Goal: Participate in discussion: Engage in conversation with other users on a specific topic

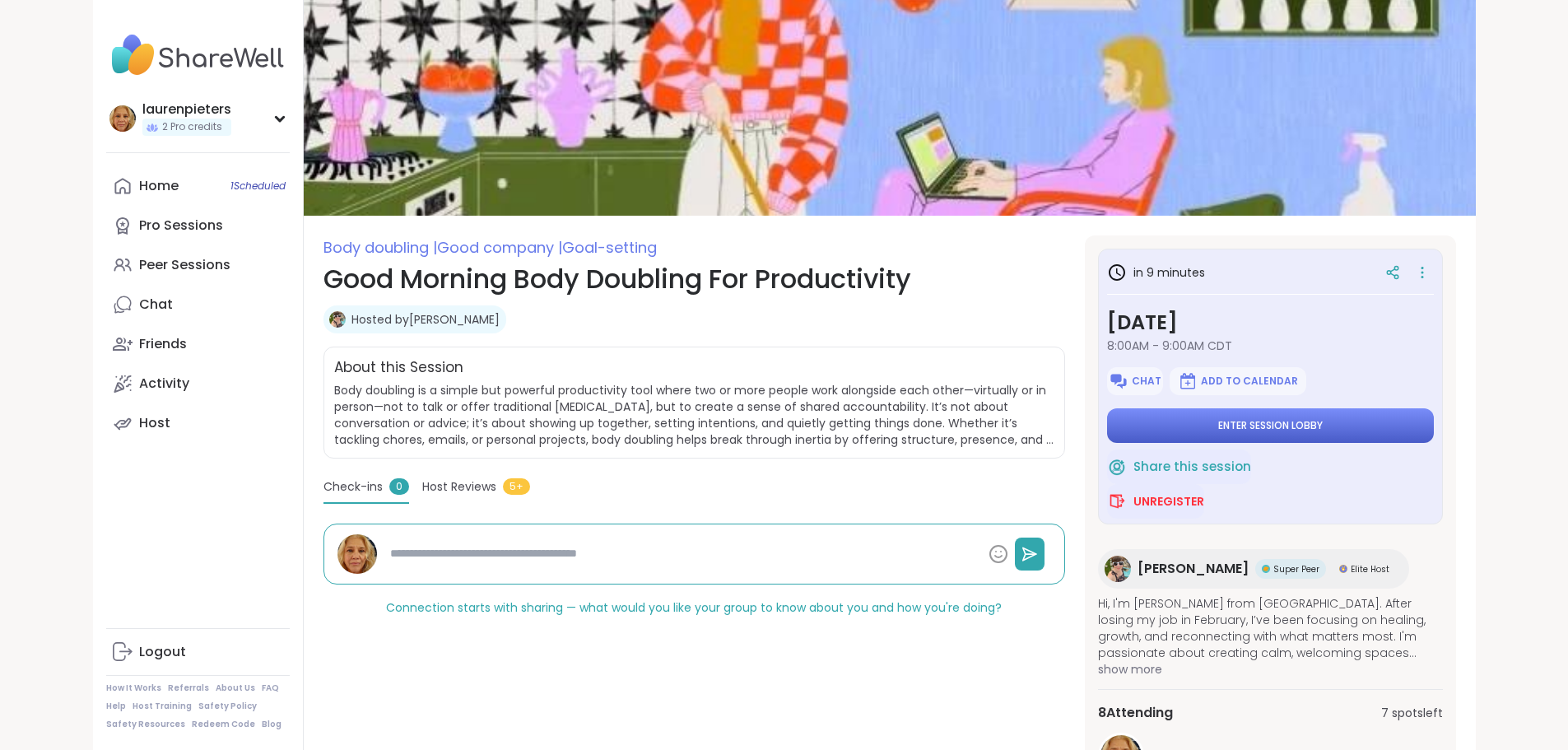
click at [1323, 428] on span "Enter session lobby" at bounding box center [1270, 426] width 104 height 14
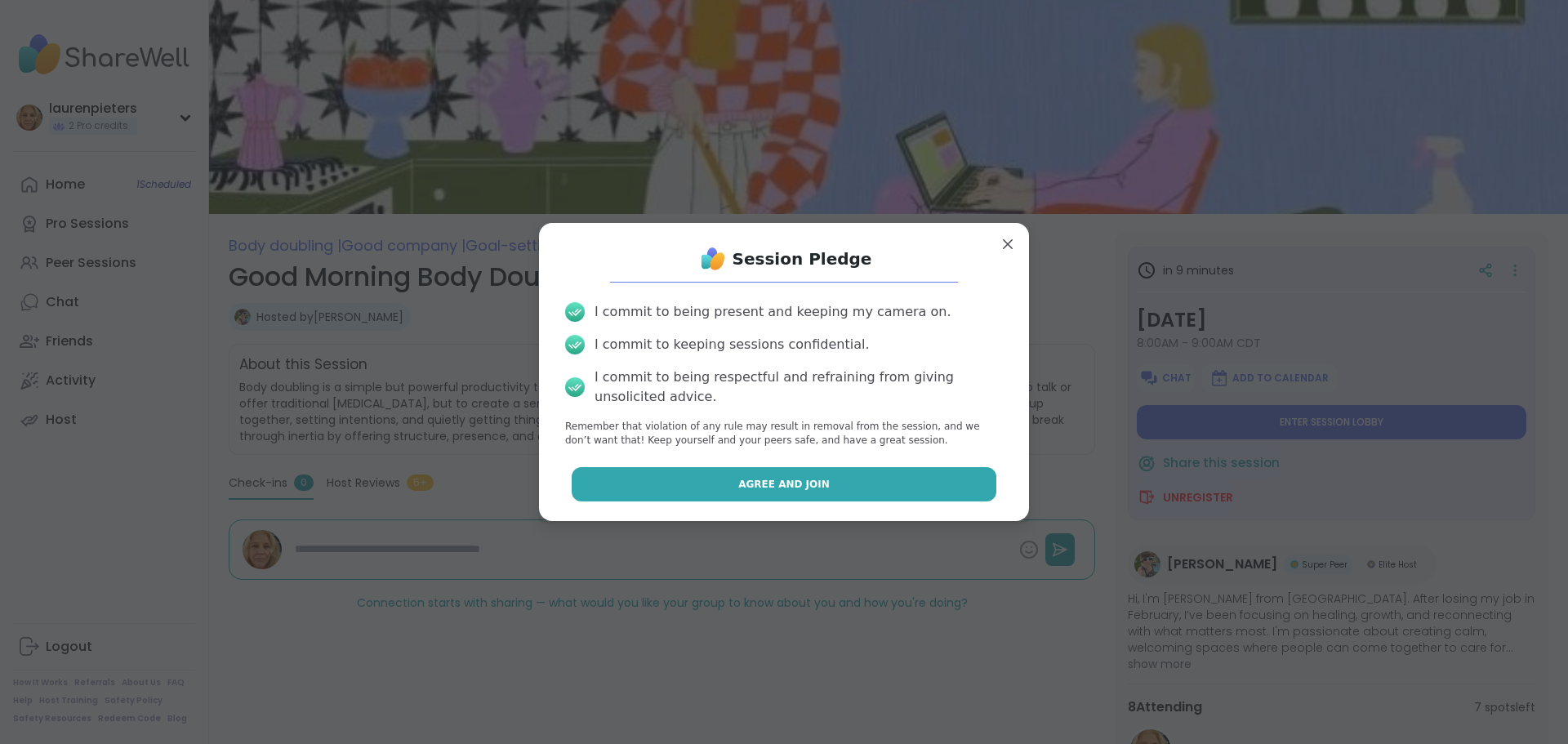
click at [788, 490] on span "Agree and Join" at bounding box center [784, 484] width 92 height 14
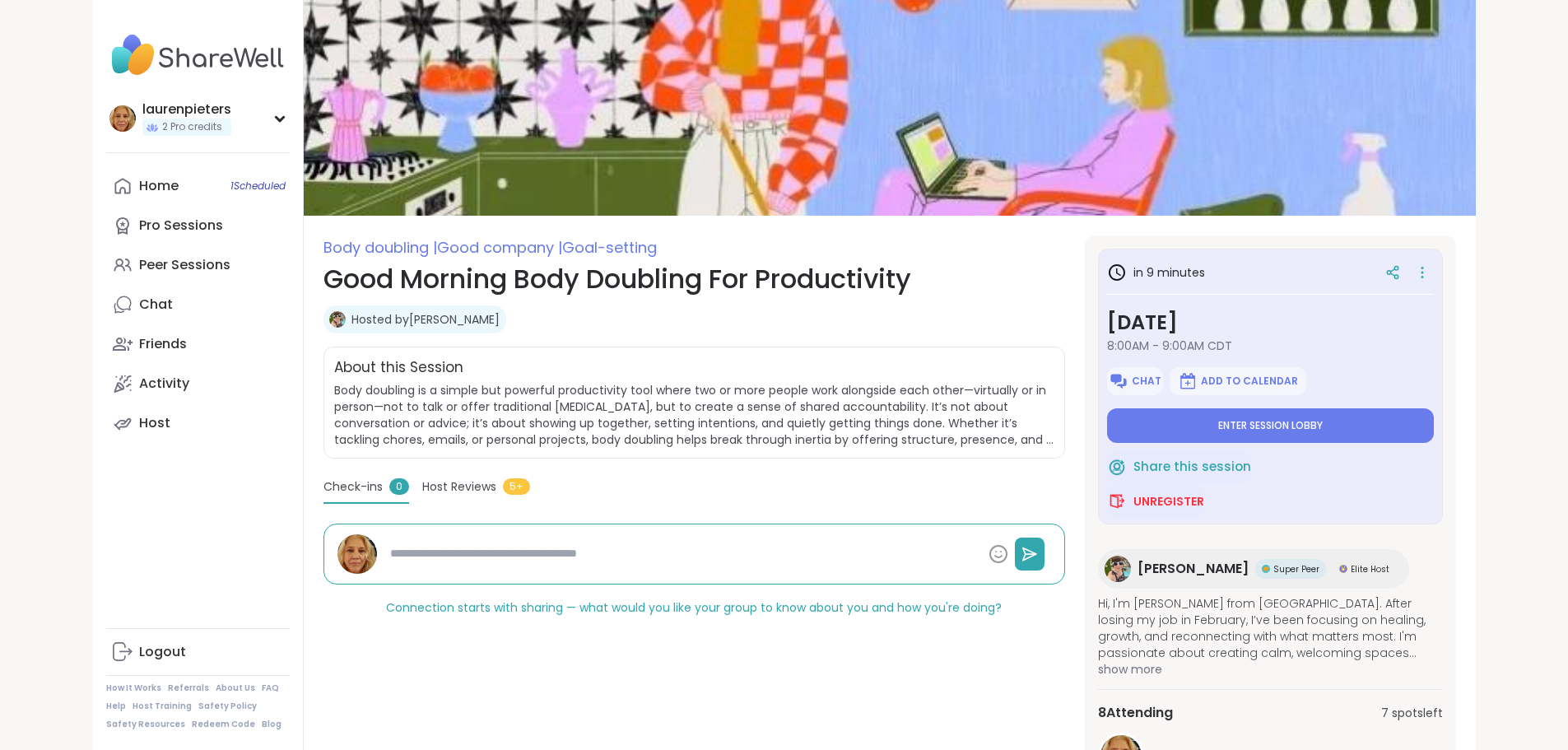
type textarea "*"
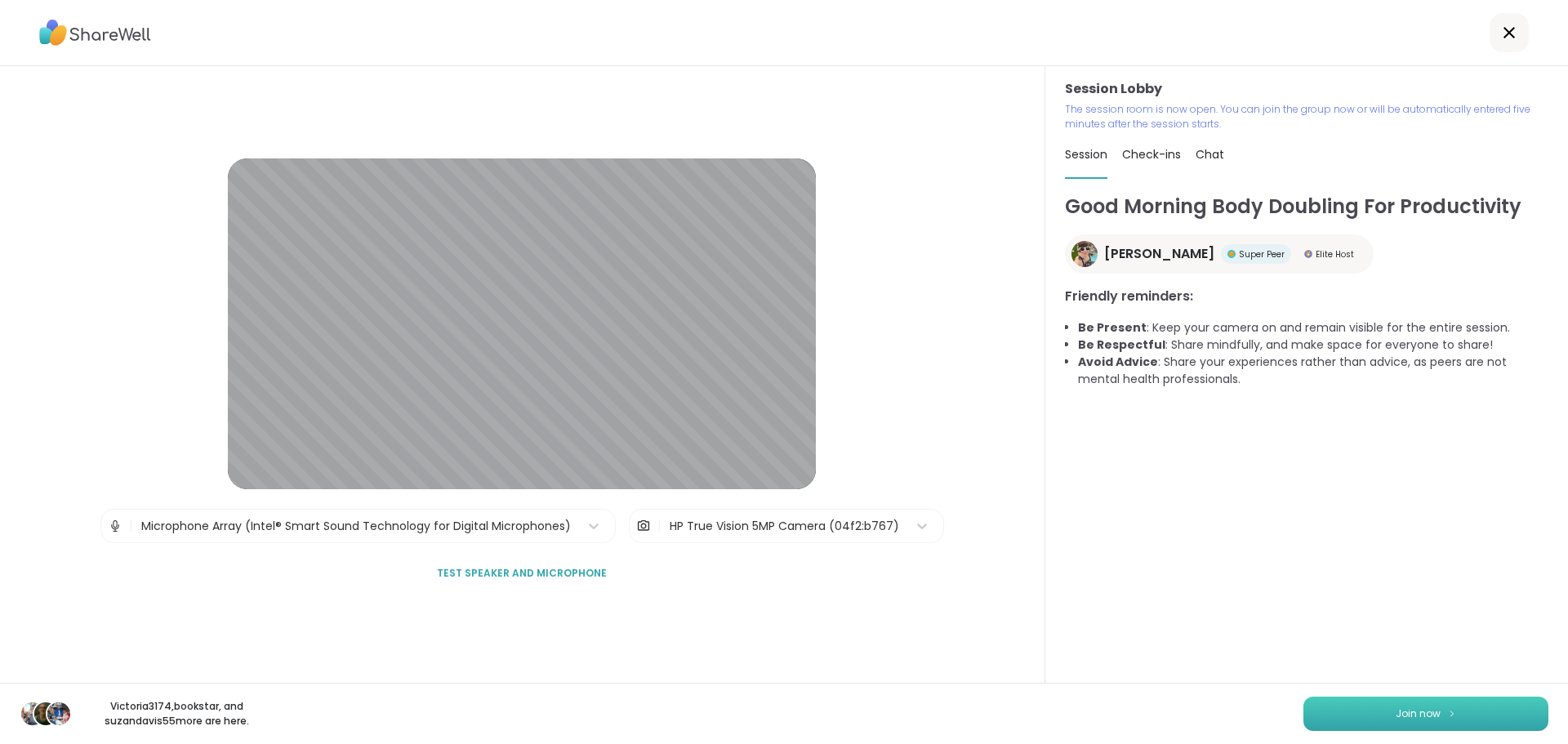
click at [1395, 712] on span "Join now" at bounding box center [1417, 714] width 45 height 14
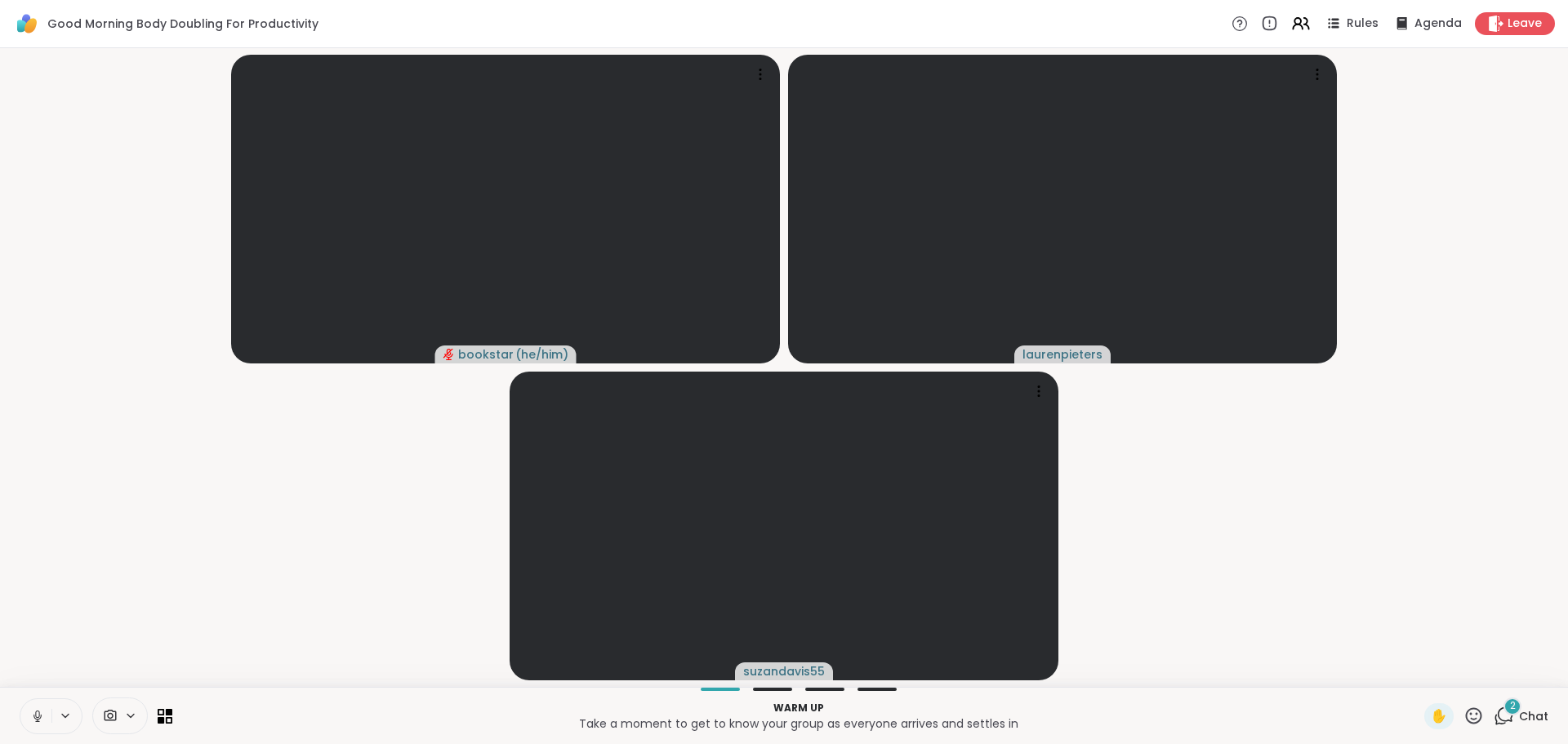
click at [135, 710] on icon at bounding box center [131, 716] width 13 height 13
click at [132, 710] on icon at bounding box center [131, 716] width 13 height 13
click at [162, 660] on div at bounding box center [154, 657] width 28 height 28
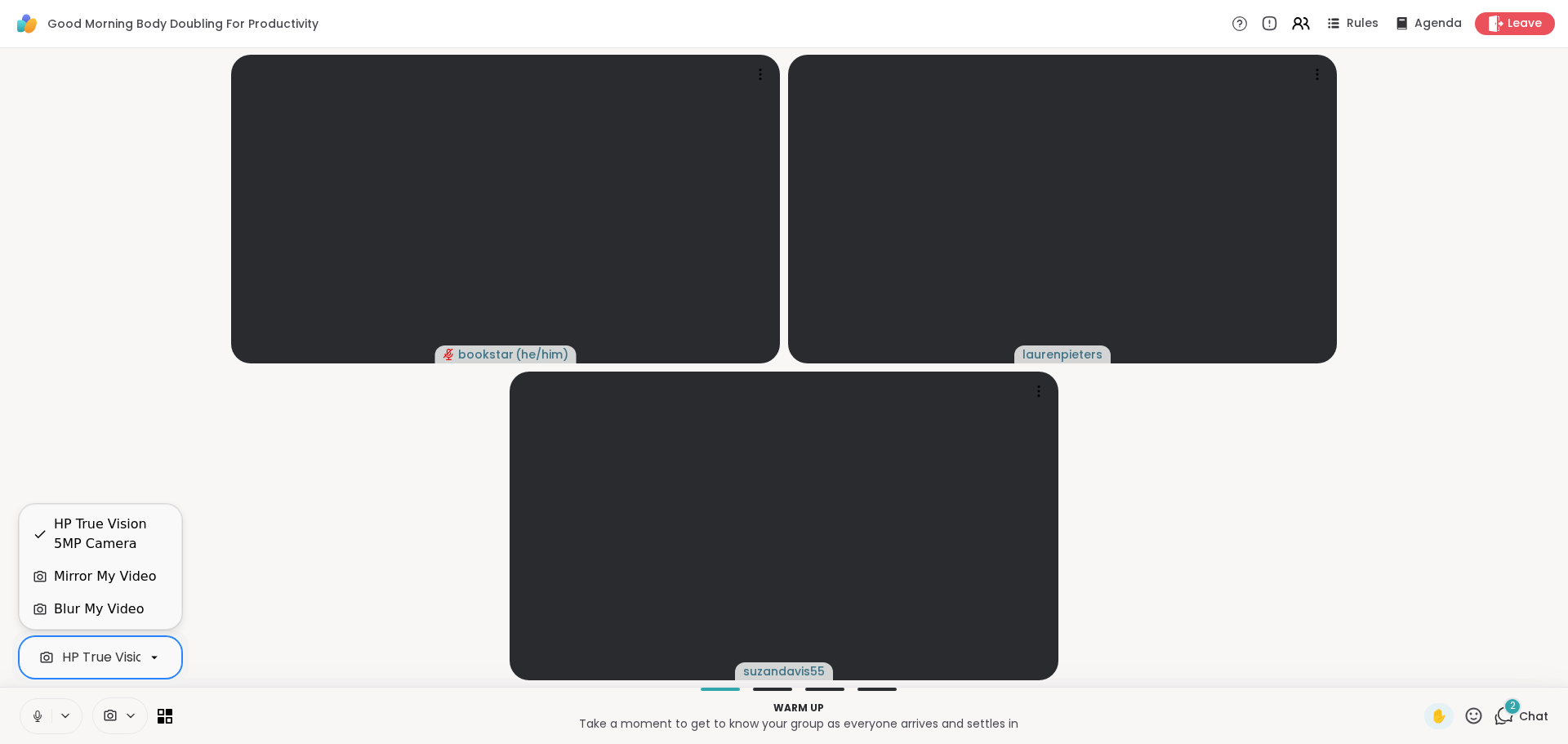
click at [97, 581] on div "Mirror My Video" at bounding box center [104, 576] width 102 height 19
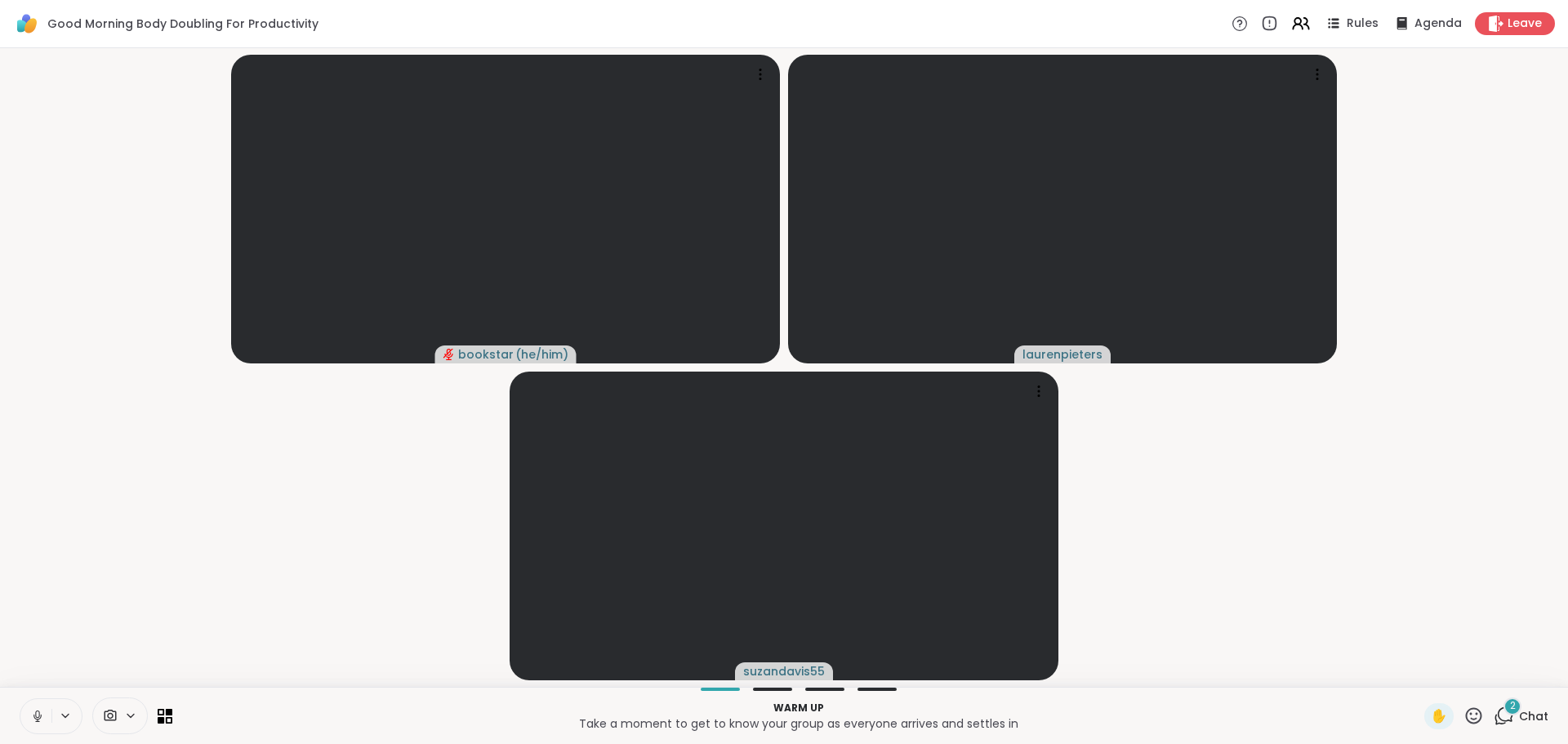
click at [1498, 718] on icon at bounding box center [1504, 716] width 20 height 20
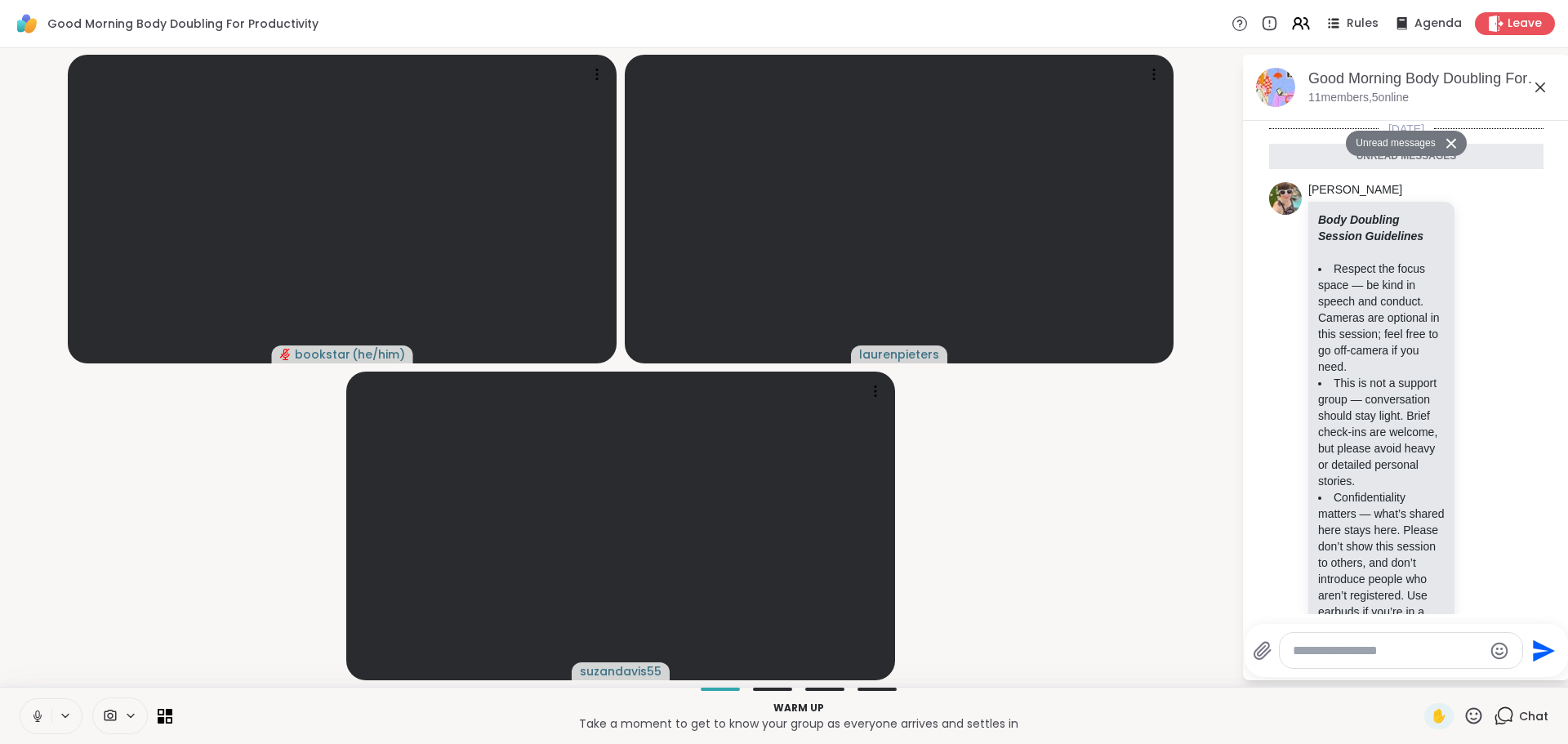
scroll to position [406, 0]
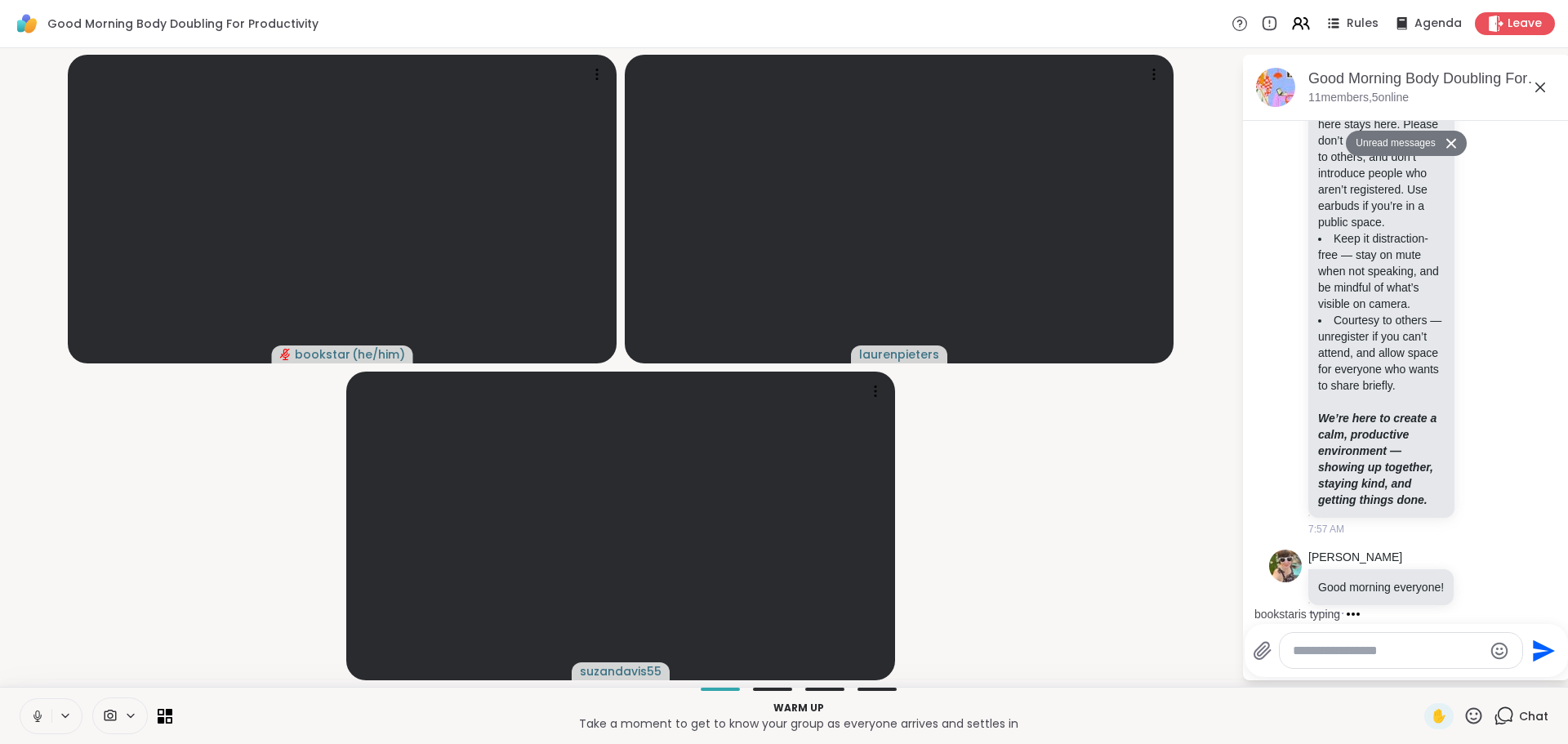
click at [1358, 661] on div at bounding box center [1401, 651] width 243 height 35
click at [1355, 660] on div at bounding box center [1401, 651] width 243 height 35
click at [1363, 656] on textarea "Type your message" at bounding box center [1388, 650] width 190 height 16
type textarea "*"
type textarea "**********"
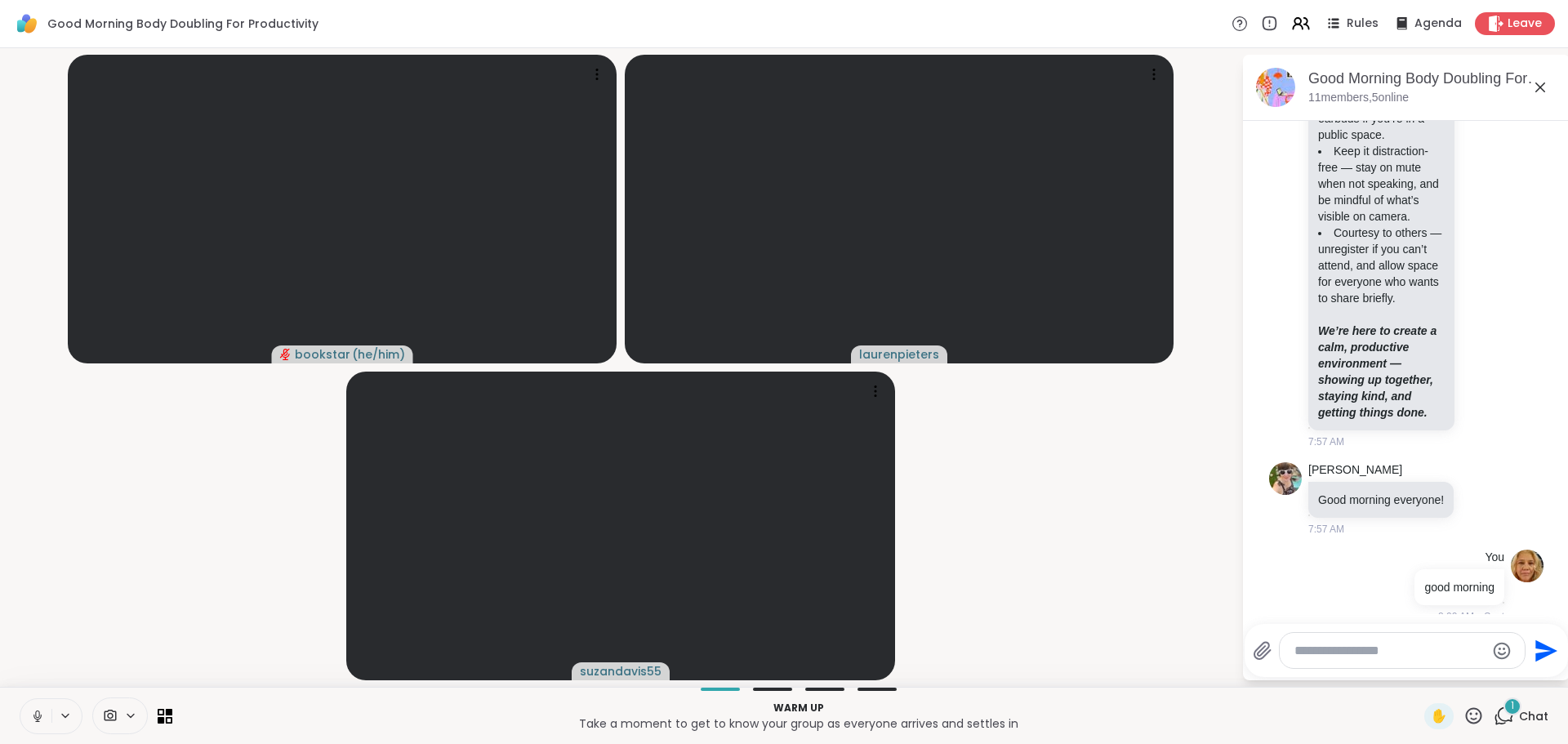
scroll to position [590, 0]
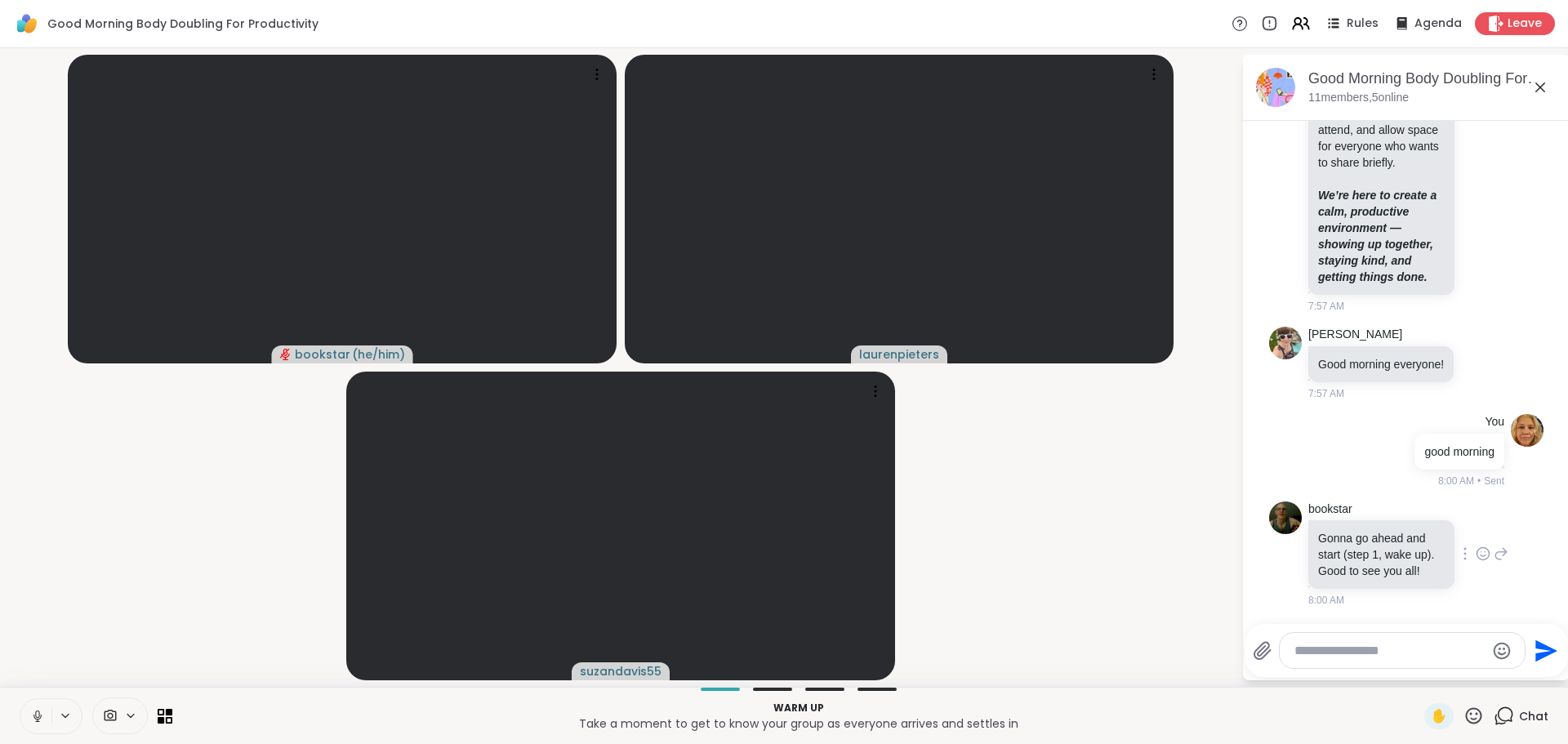
click at [1485, 553] on icon at bounding box center [1485, 553] width 0 height 0
click at [1404, 521] on div "Select Reaction: Joy" at bounding box center [1411, 527] width 14 height 14
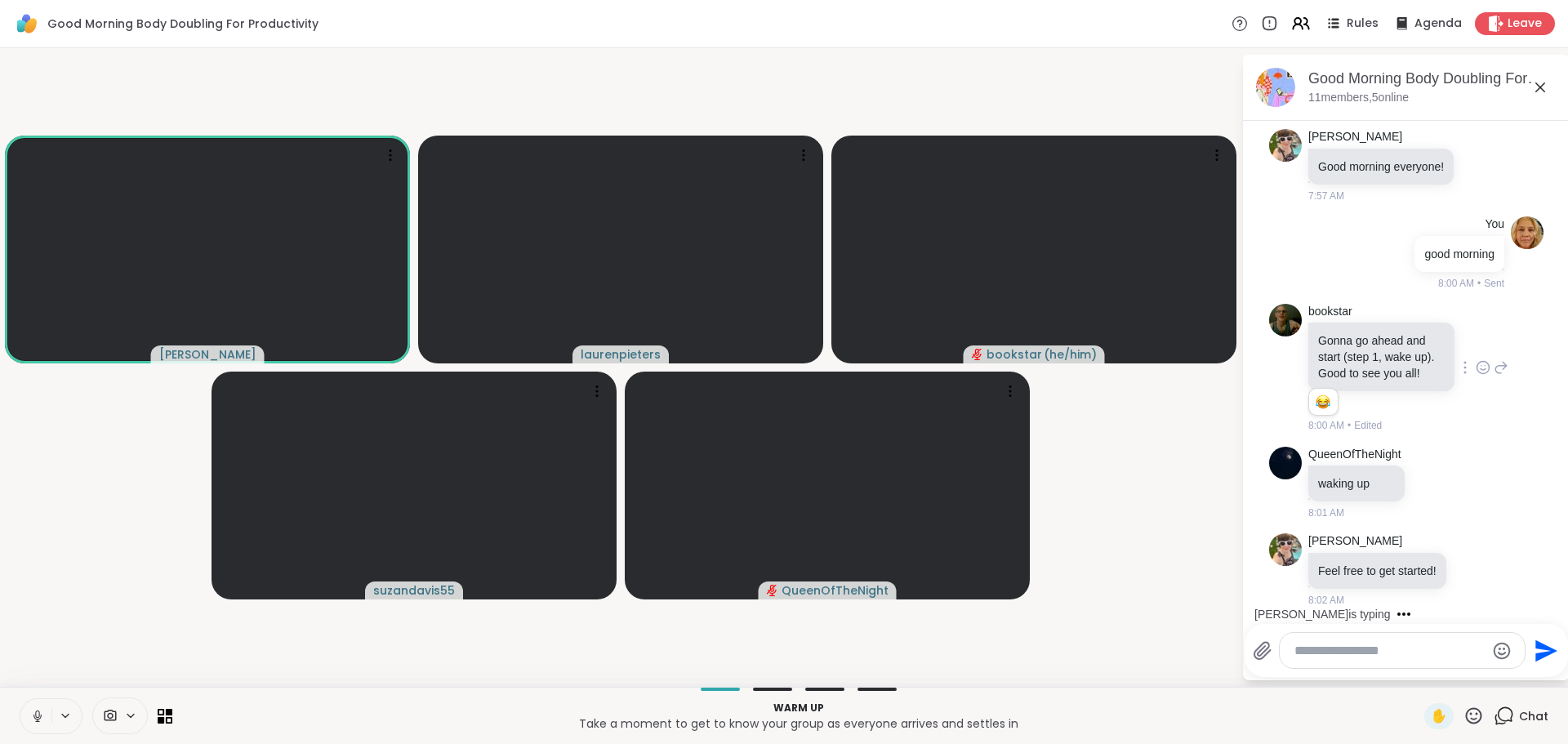
scroll to position [907, 0]
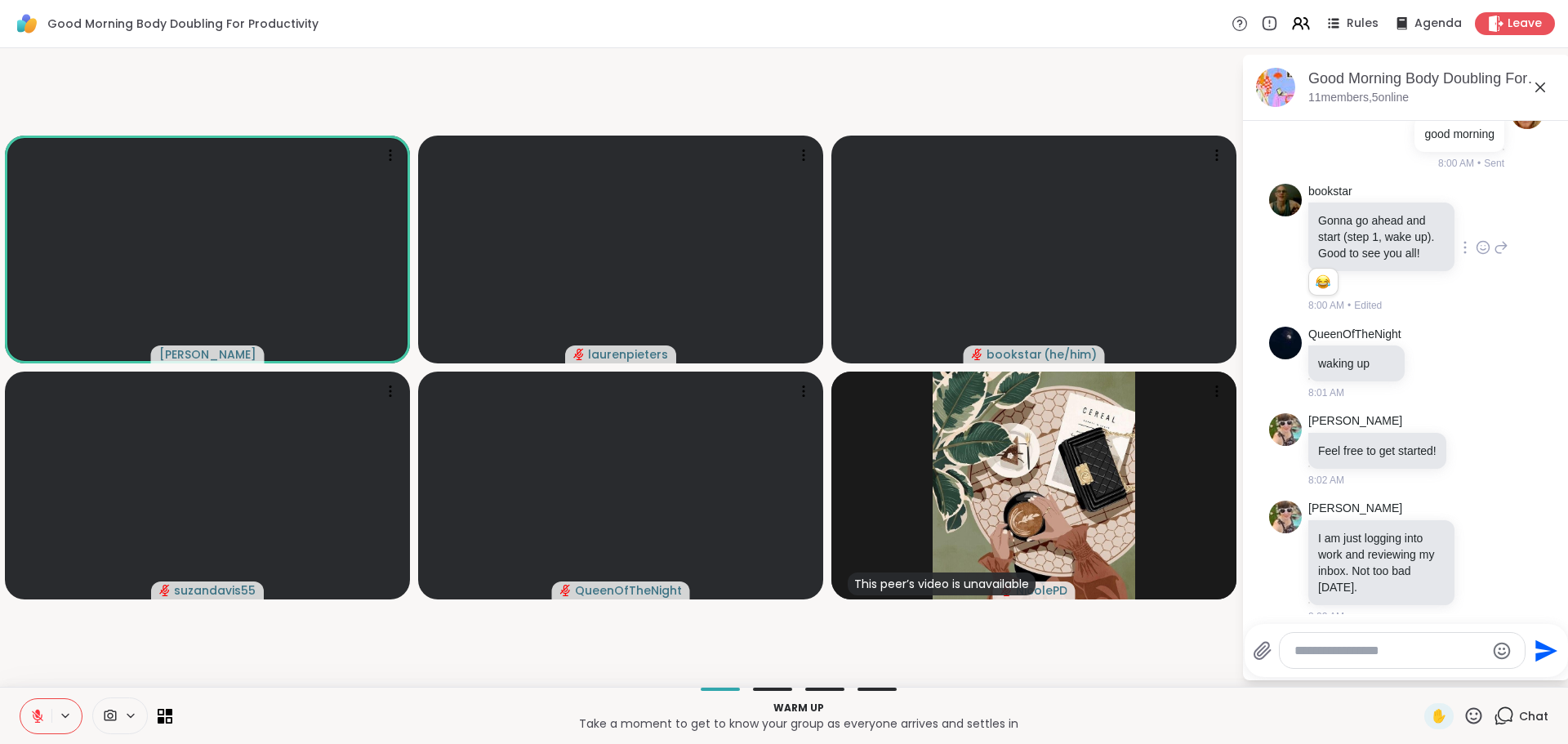
drag, startPoint x: 1090, startPoint y: 636, endPoint x: 1131, endPoint y: 648, distance: 42.7
click at [1091, 636] on video-player-container "[PERSON_NAME] laurenpieters bookstar ( he/him ) suzandavis55 QueenOfTheNight Th…" at bounding box center [621, 367] width 1222 height 626
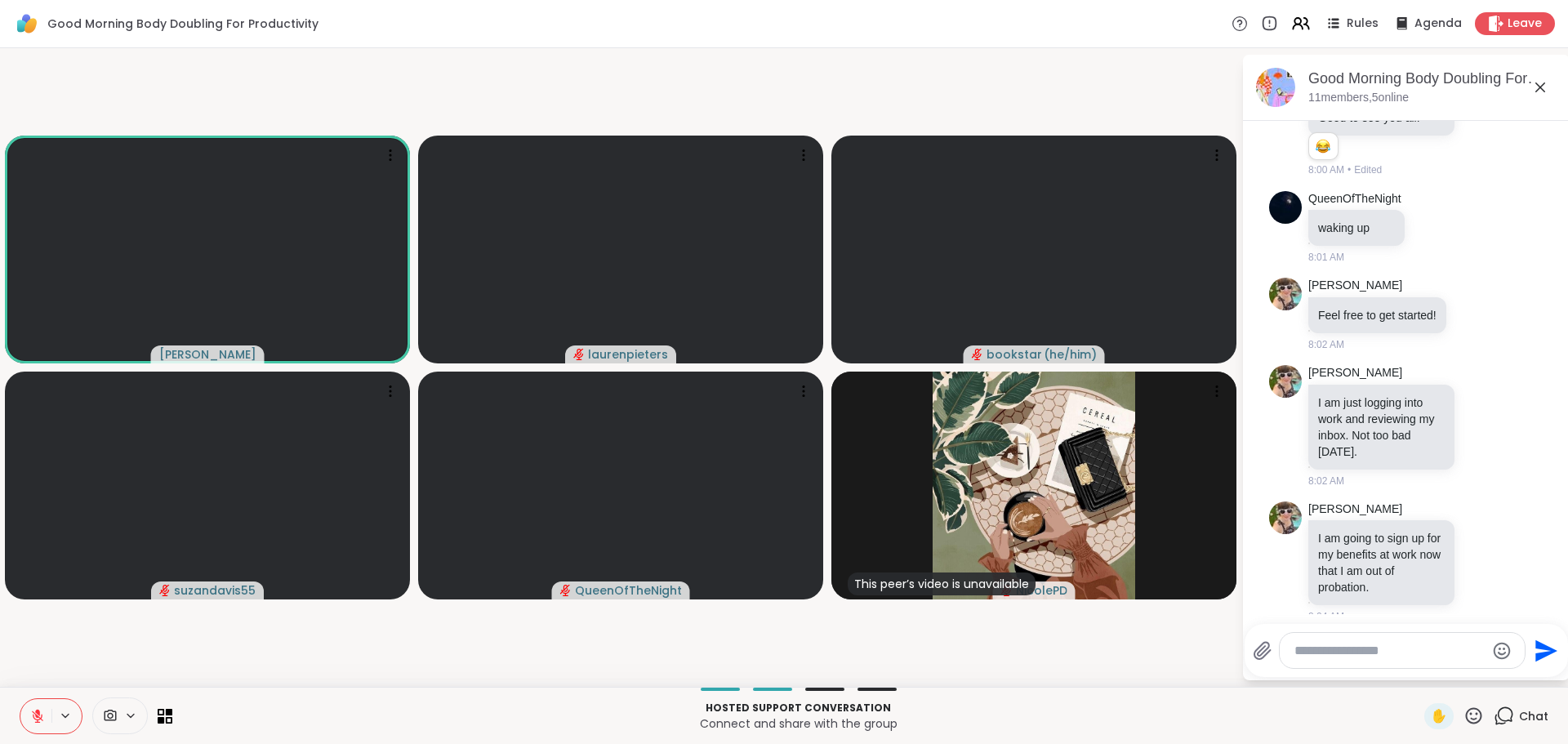
click at [38, 717] on icon at bounding box center [38, 717] width 12 height 12
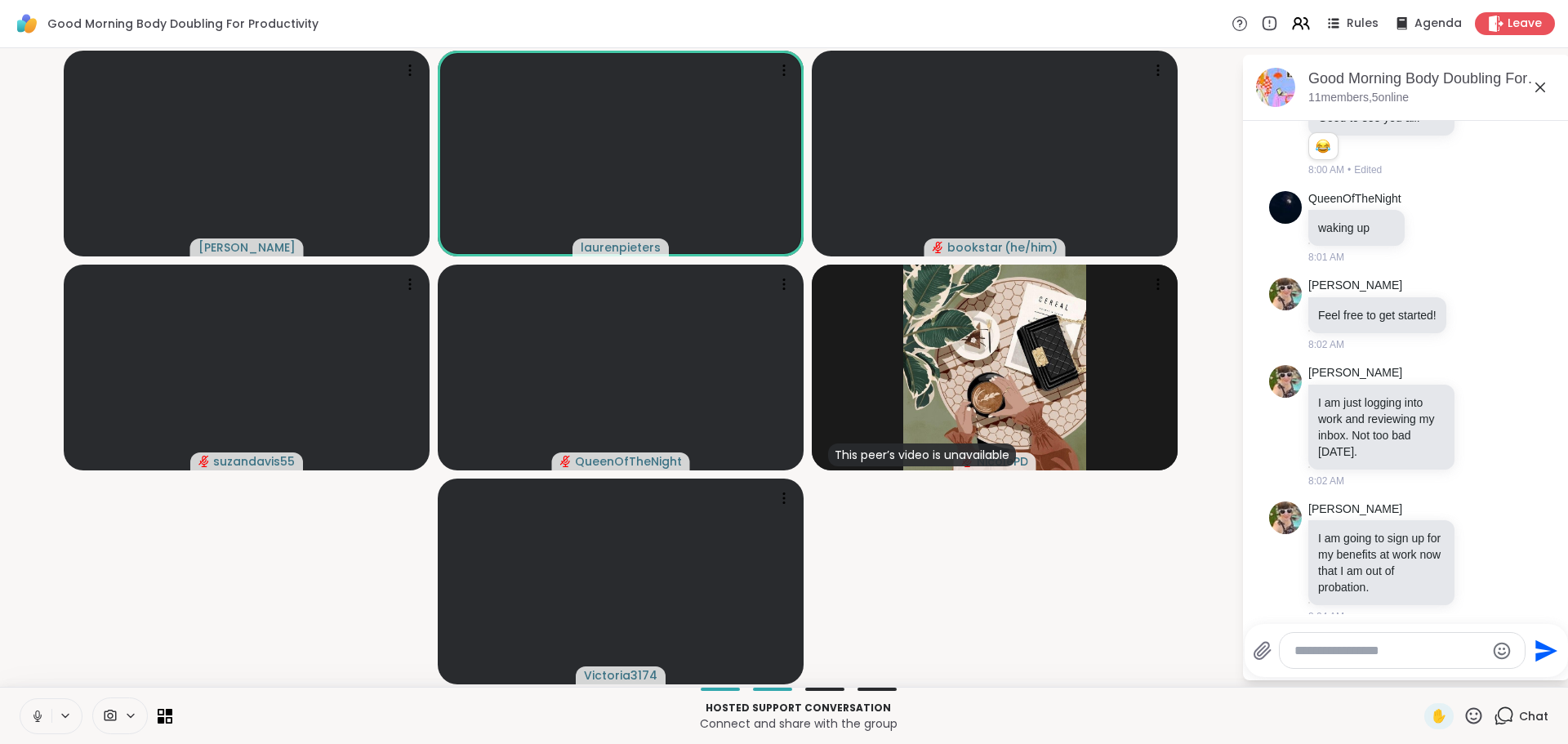
click at [40, 715] on icon at bounding box center [37, 716] width 14 height 14
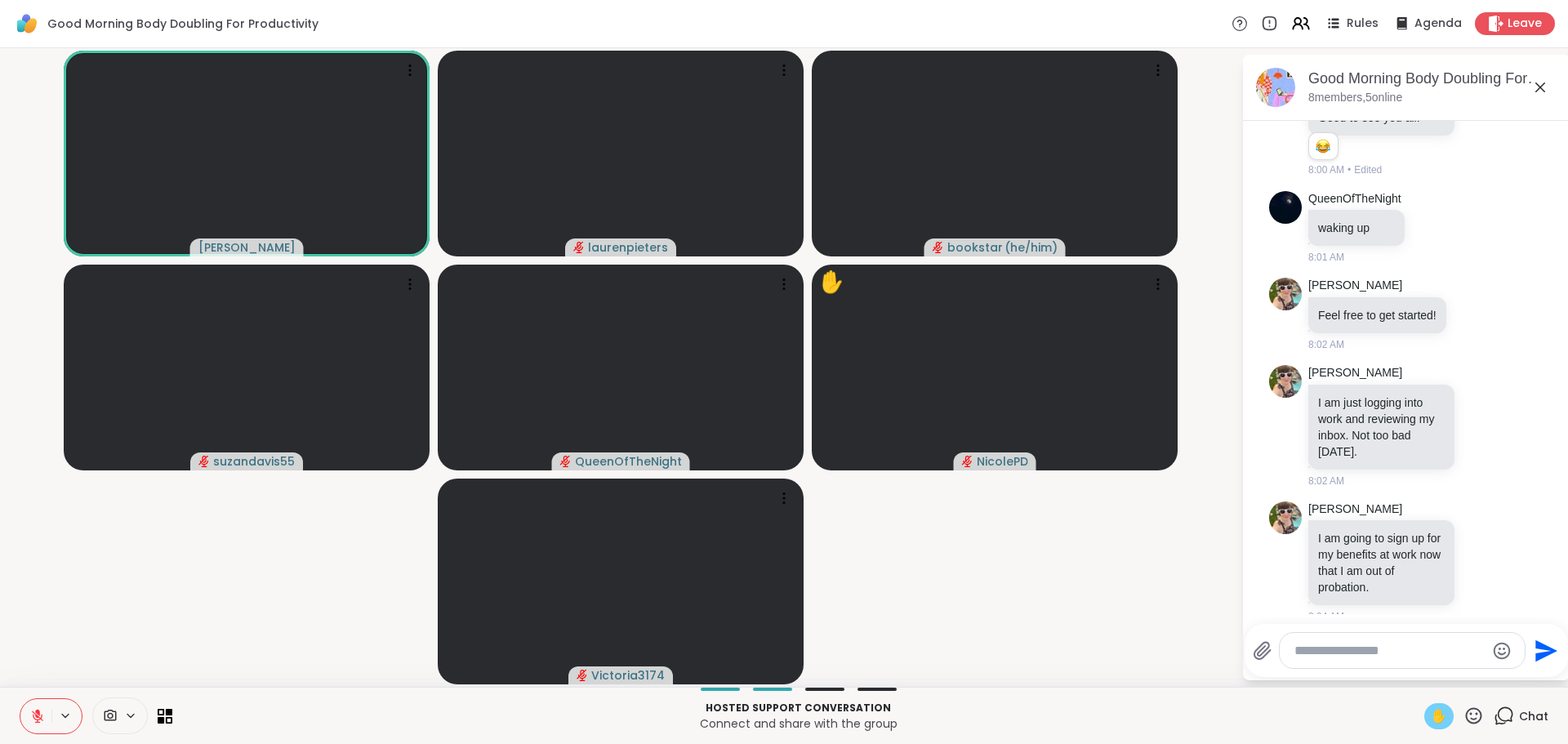
click at [1431, 717] on span "✋" at bounding box center [1438, 716] width 16 height 19
drag, startPoint x: 28, startPoint y: 713, endPoint x: 68, endPoint y: 696, distance: 43.5
click at [32, 711] on button at bounding box center [35, 716] width 31 height 35
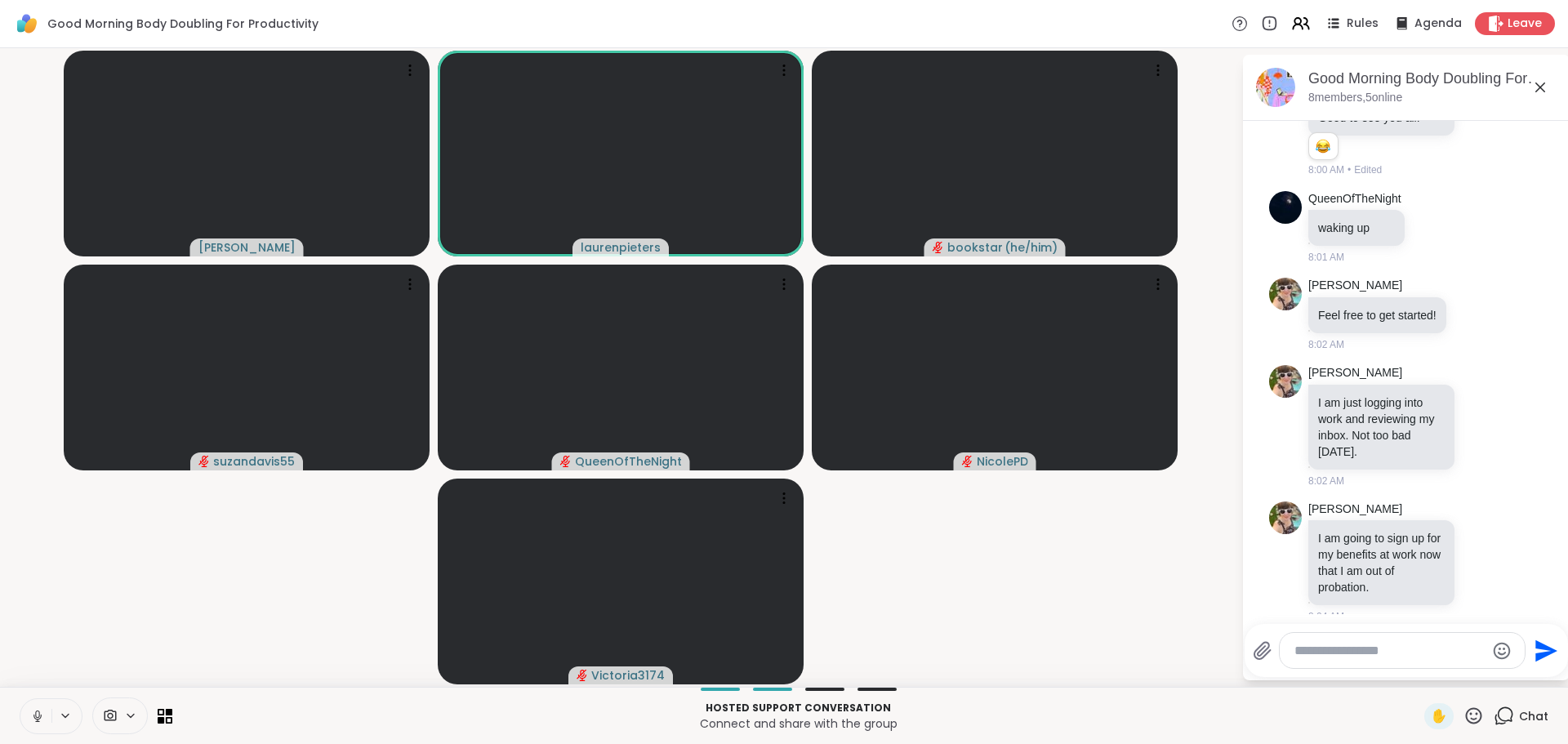
click at [40, 715] on icon at bounding box center [37, 716] width 14 height 14
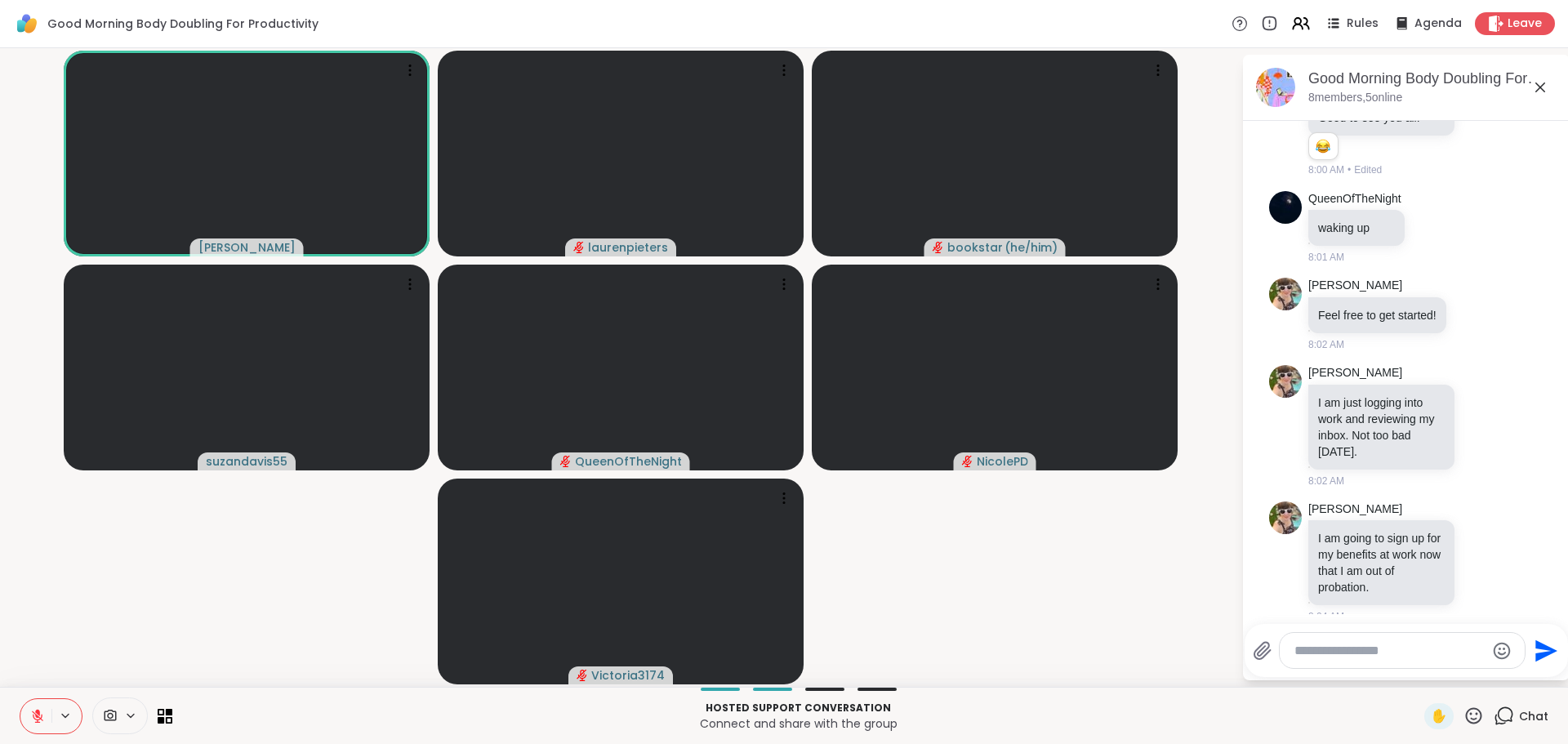
click at [1330, 650] on textarea "Type your message" at bounding box center [1389, 650] width 190 height 16
type textarea "**********"
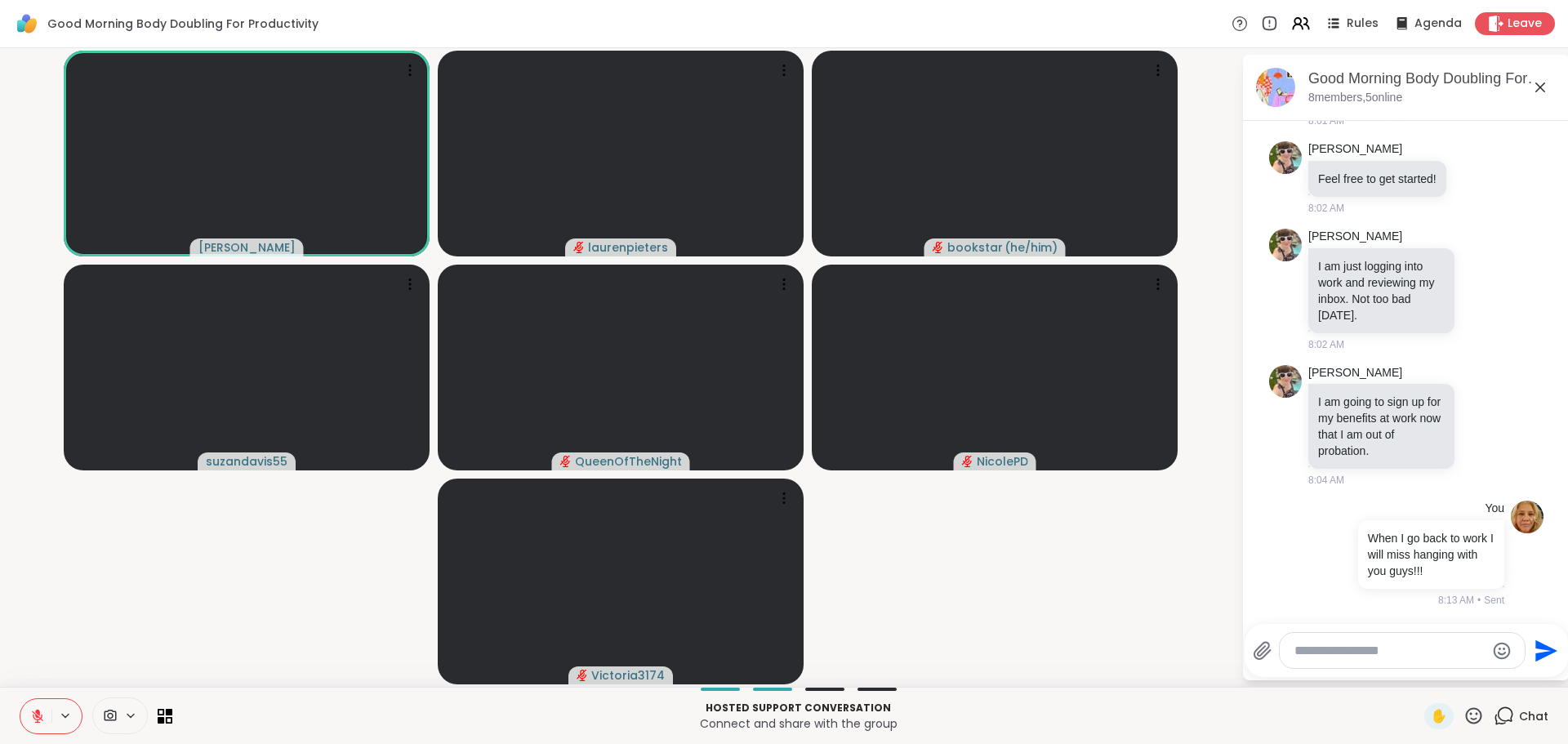
click at [39, 720] on icon at bounding box center [37, 716] width 14 height 14
drag, startPoint x: 39, startPoint y: 715, endPoint x: 51, endPoint y: 716, distance: 12.0
click at [40, 715] on icon at bounding box center [37, 716] width 14 height 14
click at [40, 717] on icon at bounding box center [38, 717] width 12 height 12
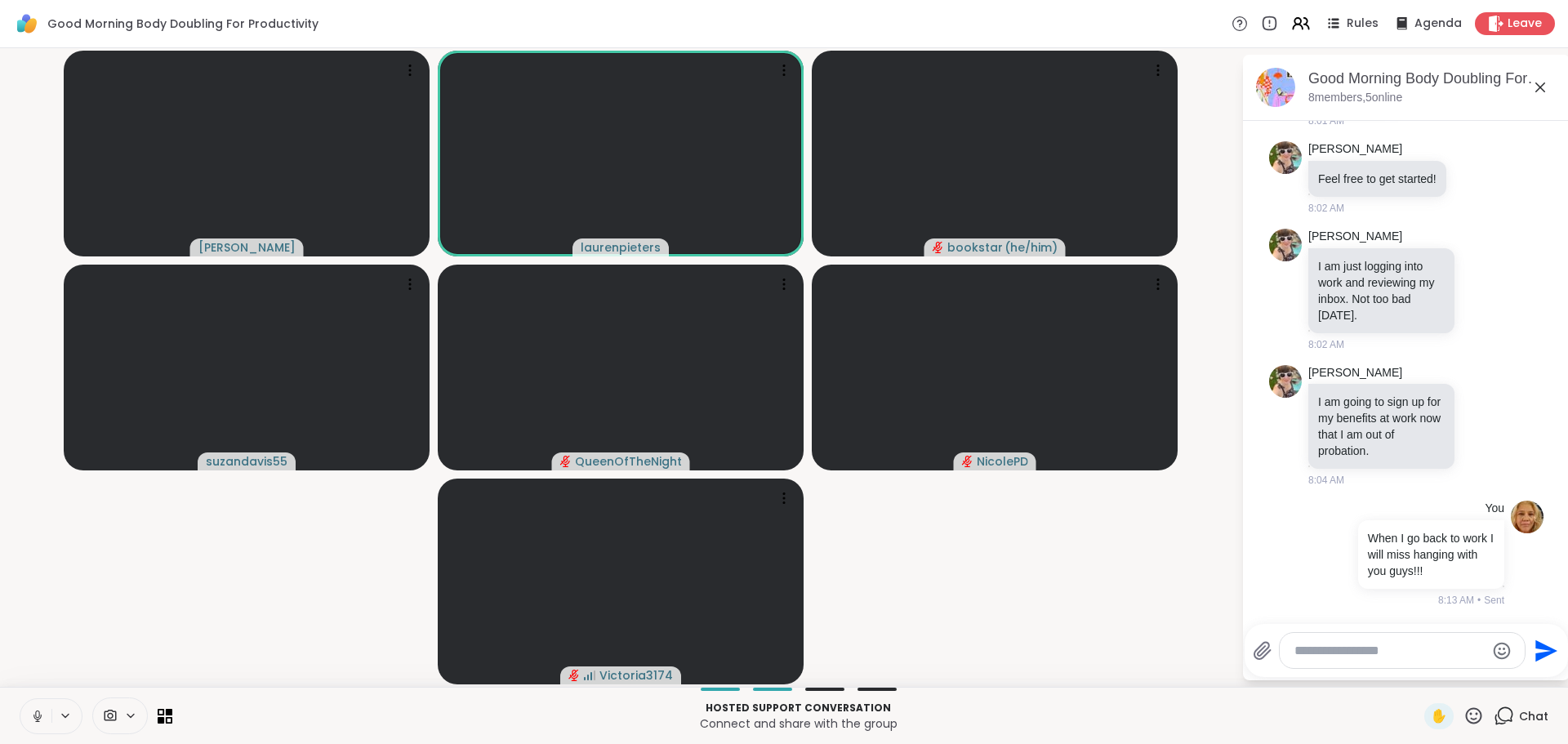
drag, startPoint x: 40, startPoint y: 715, endPoint x: 86, endPoint y: 699, distance: 48.7
click at [40, 715] on icon at bounding box center [37, 716] width 14 height 14
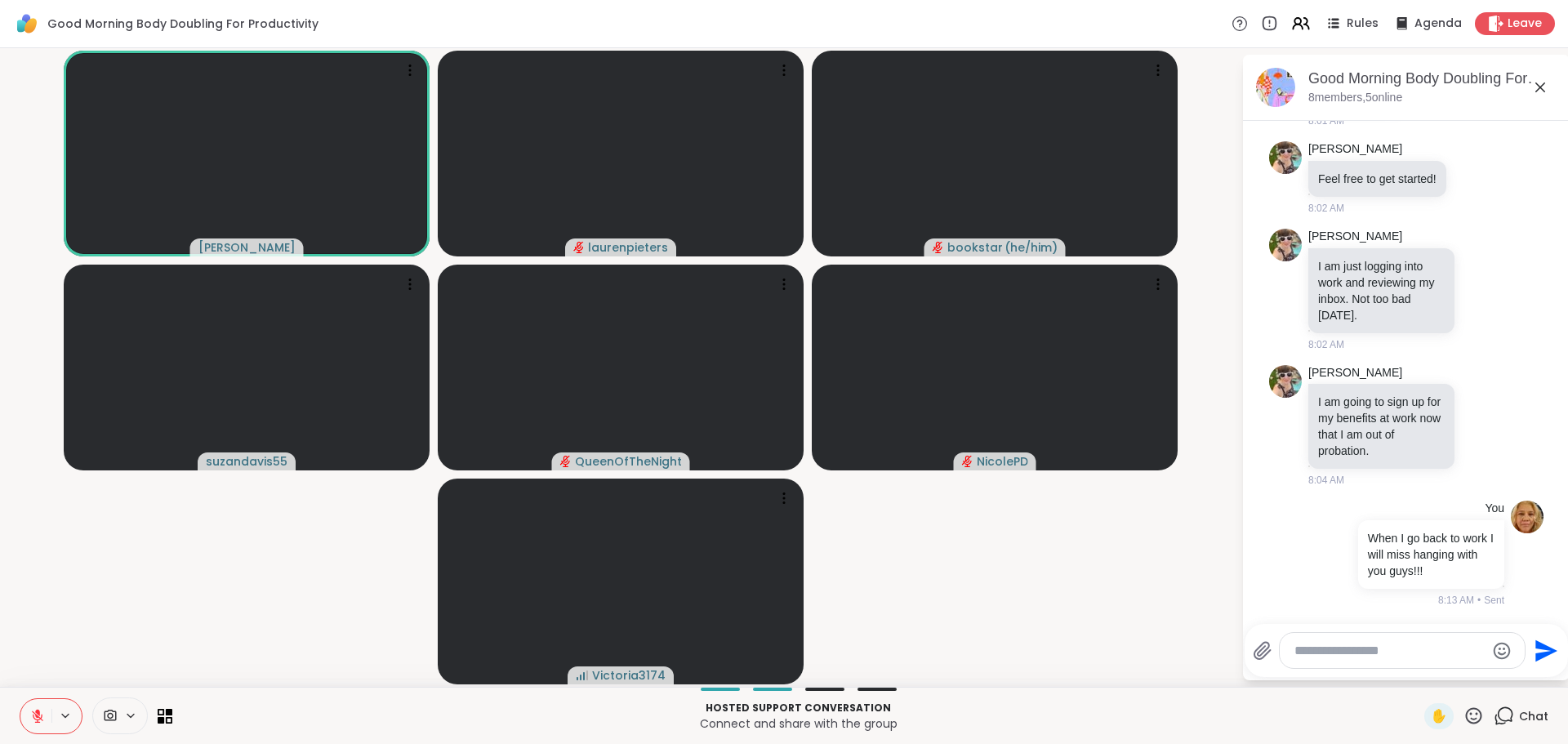
drag, startPoint x: 34, startPoint y: 721, endPoint x: 99, endPoint y: 697, distance: 69.3
click at [36, 720] on icon at bounding box center [37, 716] width 14 height 14
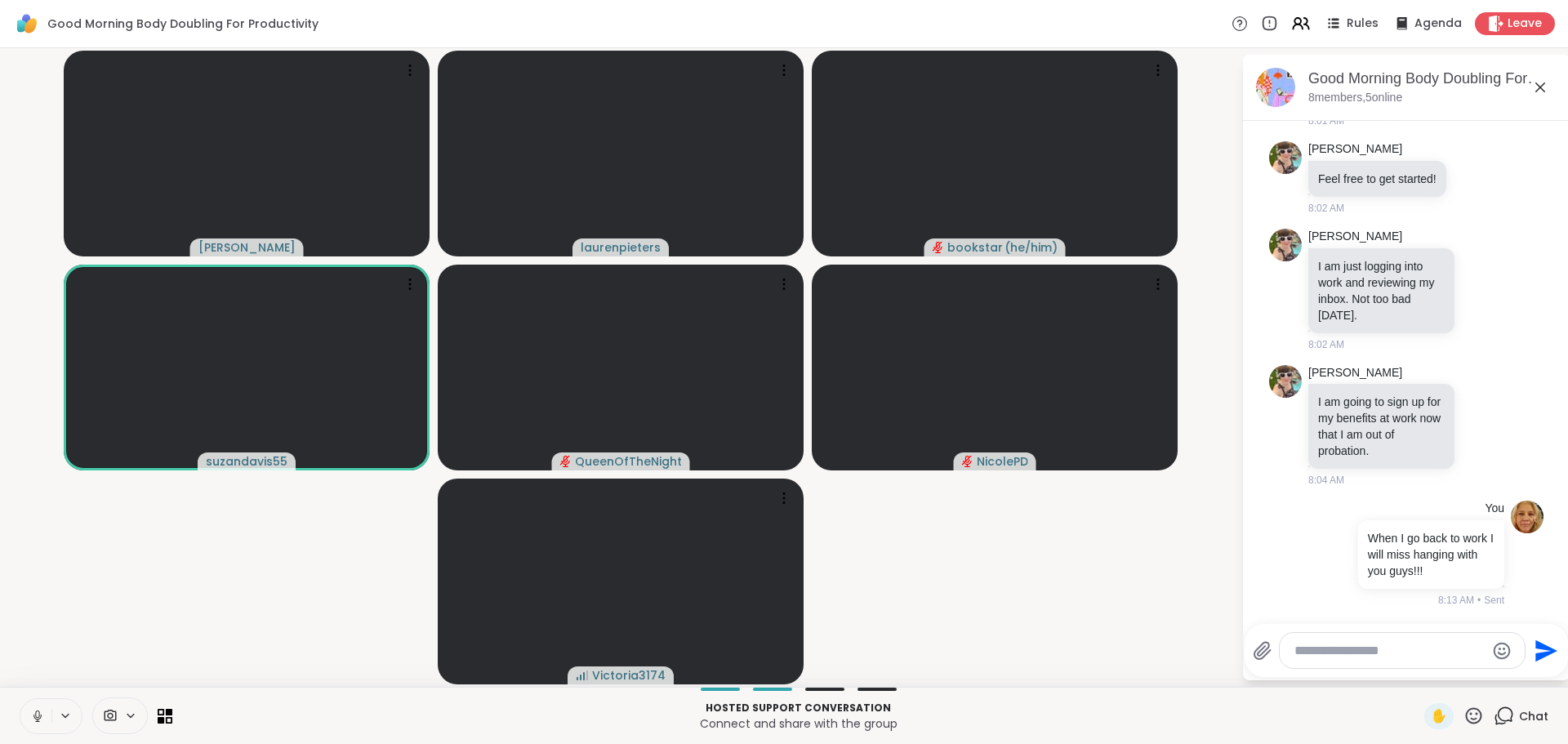
click at [35, 715] on icon at bounding box center [37, 716] width 14 height 14
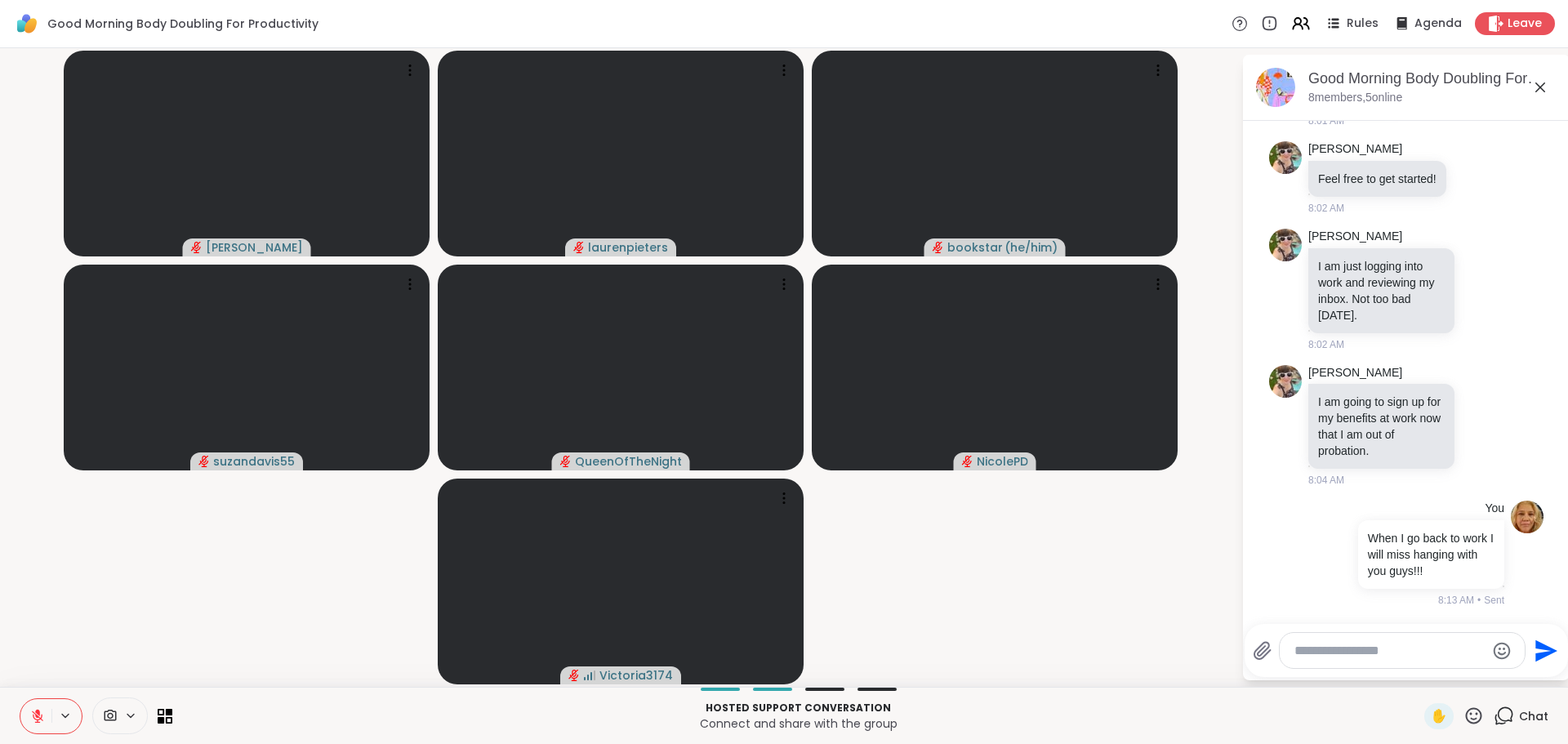
click at [1335, 640] on div at bounding box center [1402, 651] width 245 height 35
click at [1335, 650] on textarea "Type your message" at bounding box center [1389, 650] width 190 height 16
type textarea "**********"
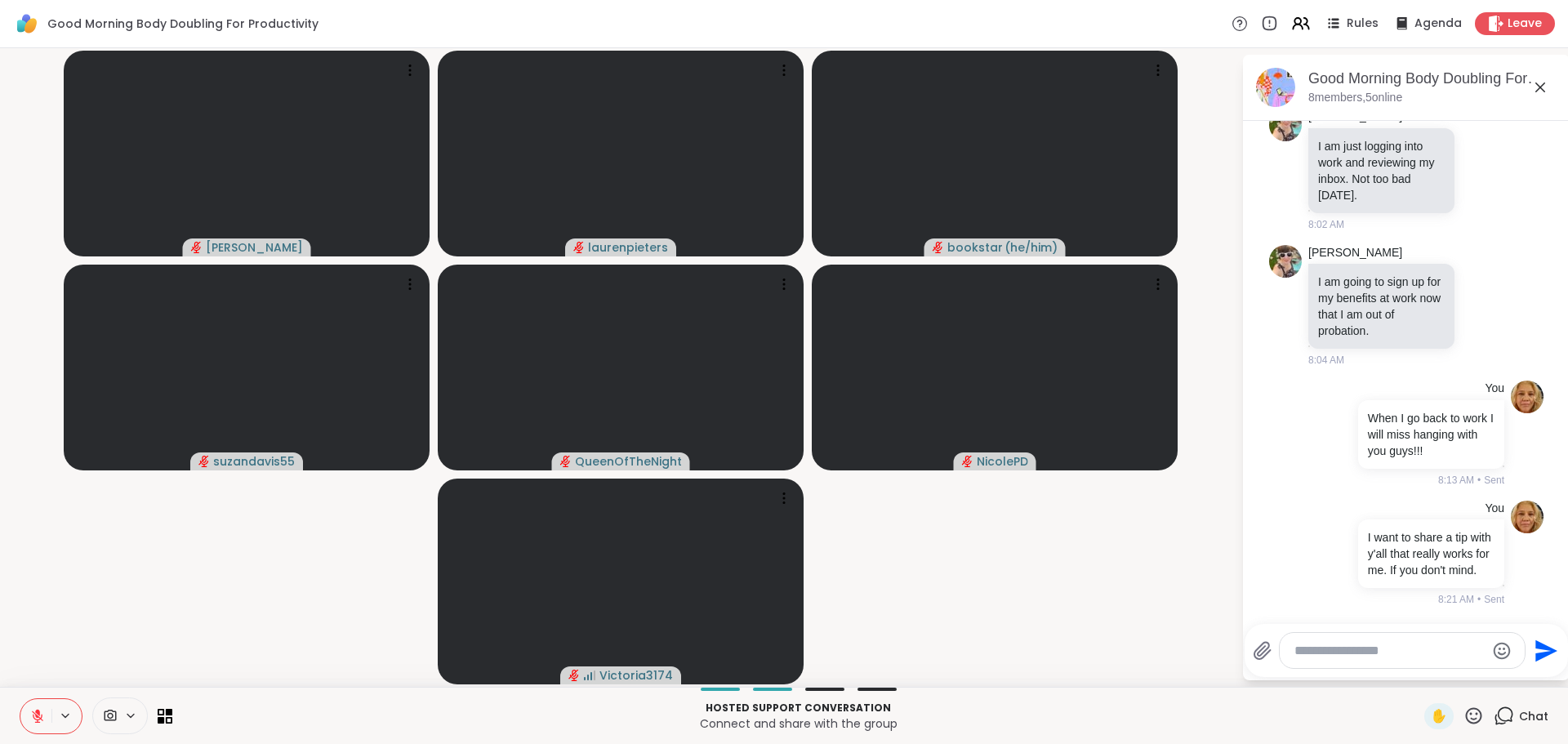
type textarea "*"
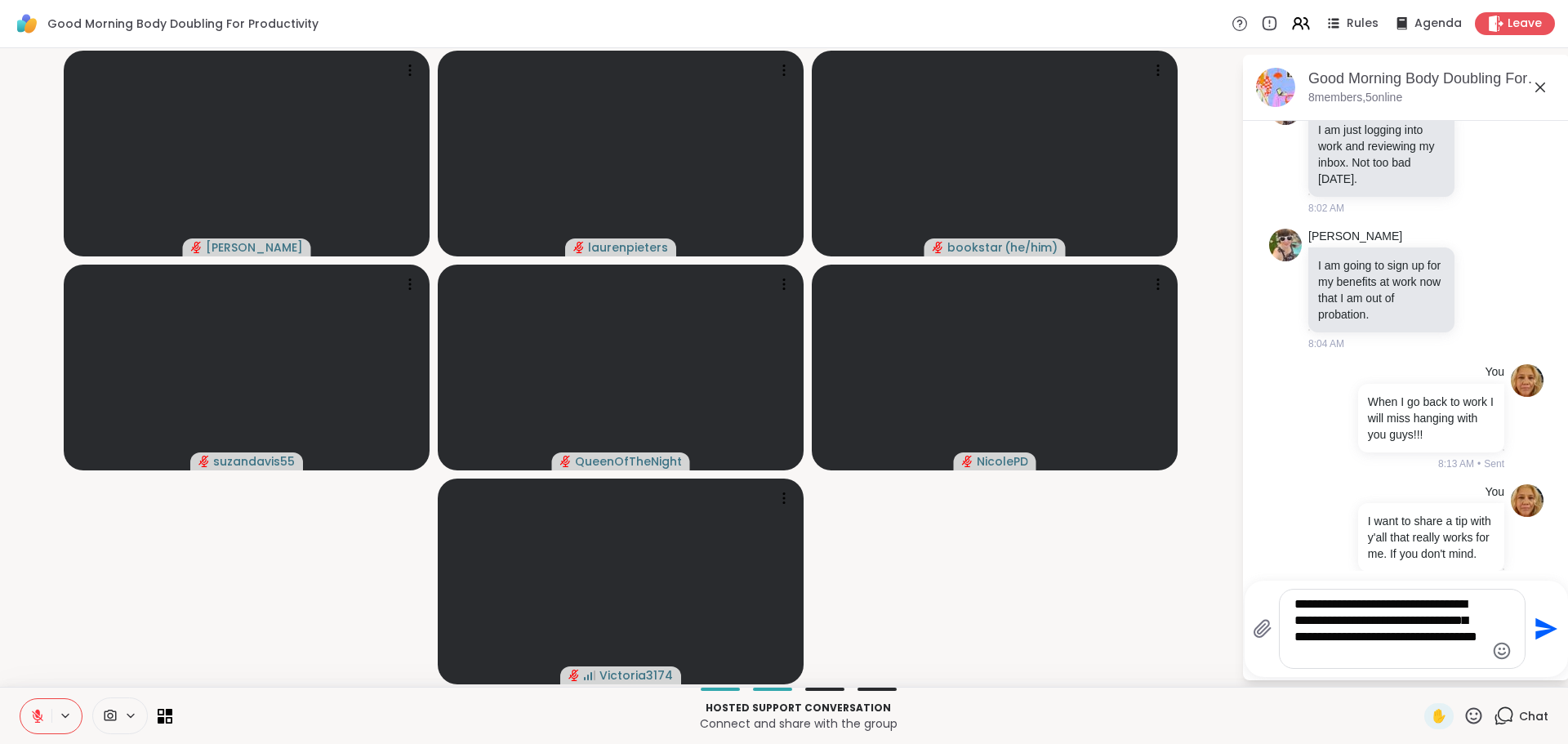
type textarea "**********"
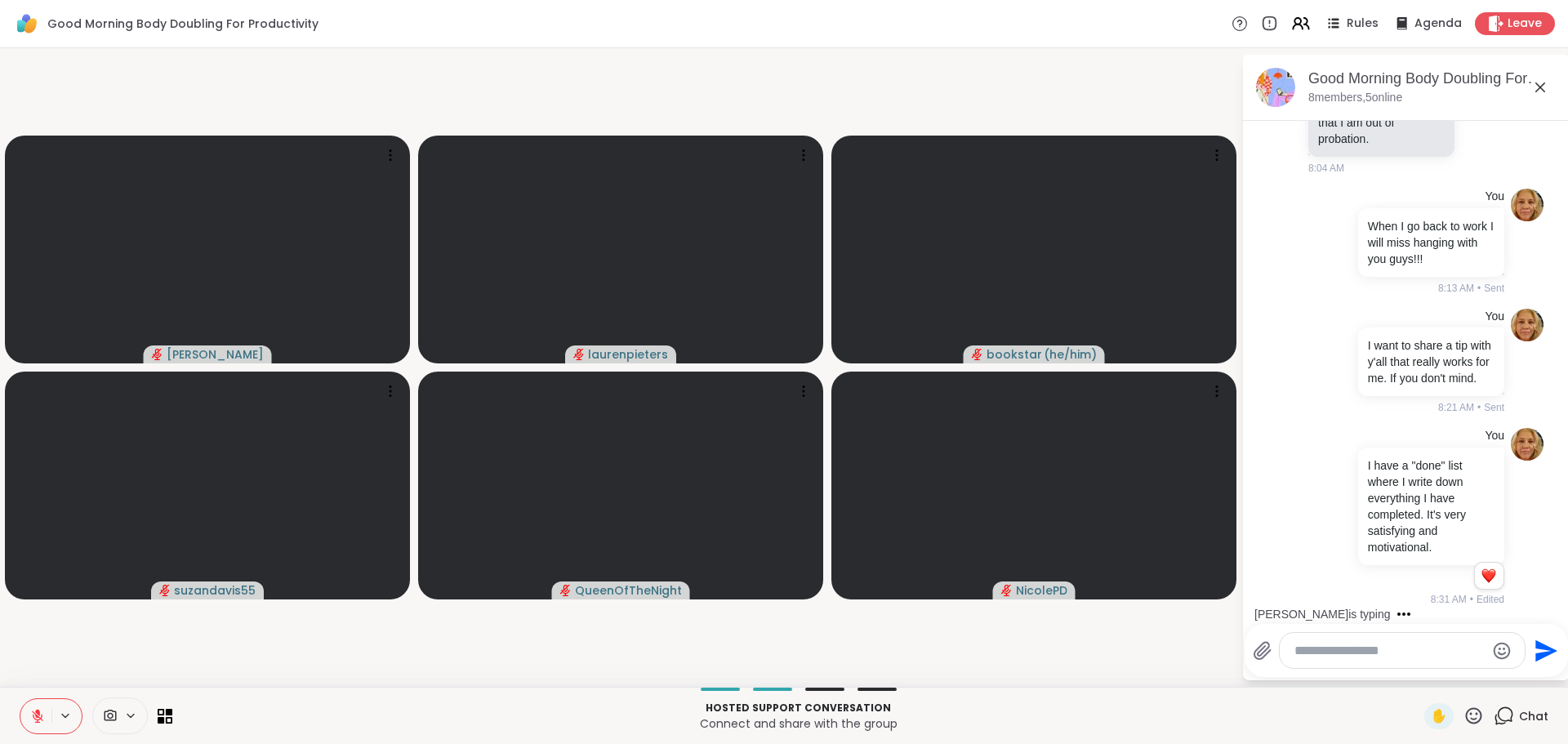
scroll to position [1660, 0]
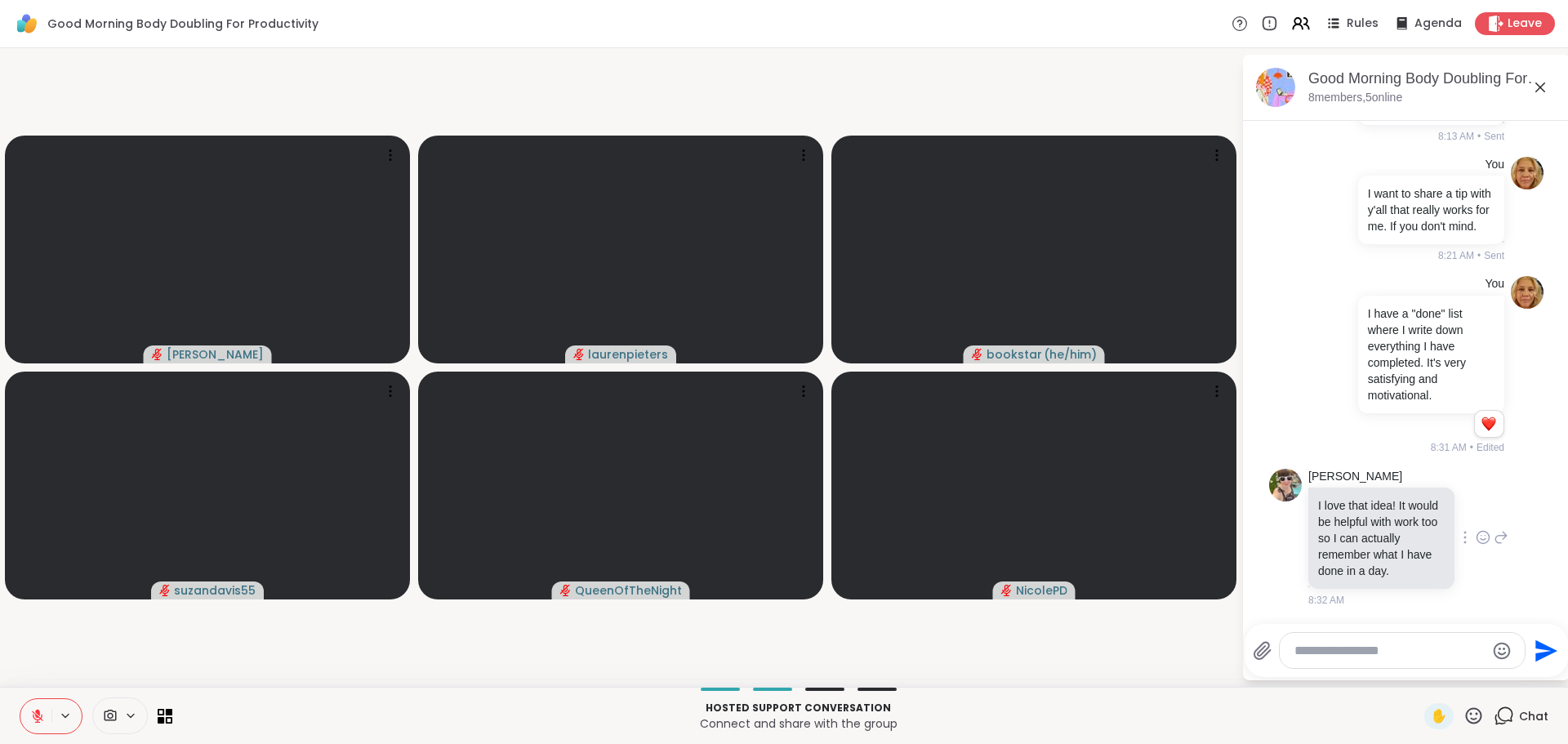
click at [1483, 542] on icon at bounding box center [1482, 537] width 14 height 16
click at [1349, 511] on div "Select Reaction: Heart" at bounding box center [1352, 511] width 14 height 14
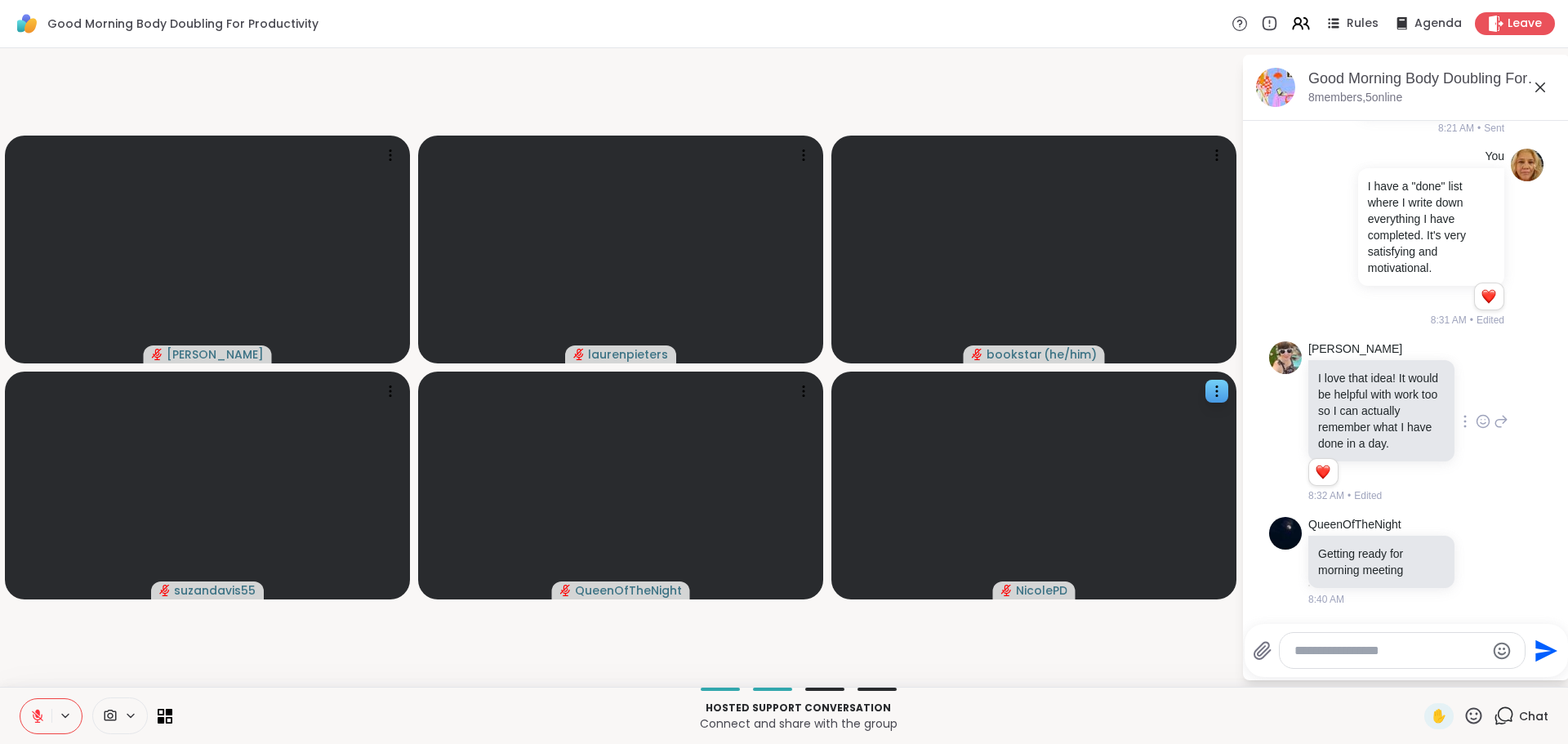
scroll to position [1788, 0]
click at [1480, 564] on icon at bounding box center [1483, 564] width 5 height 2
click at [1440, 533] on div "Select Reaction: Thumbs up" at bounding box center [1447, 534] width 14 height 14
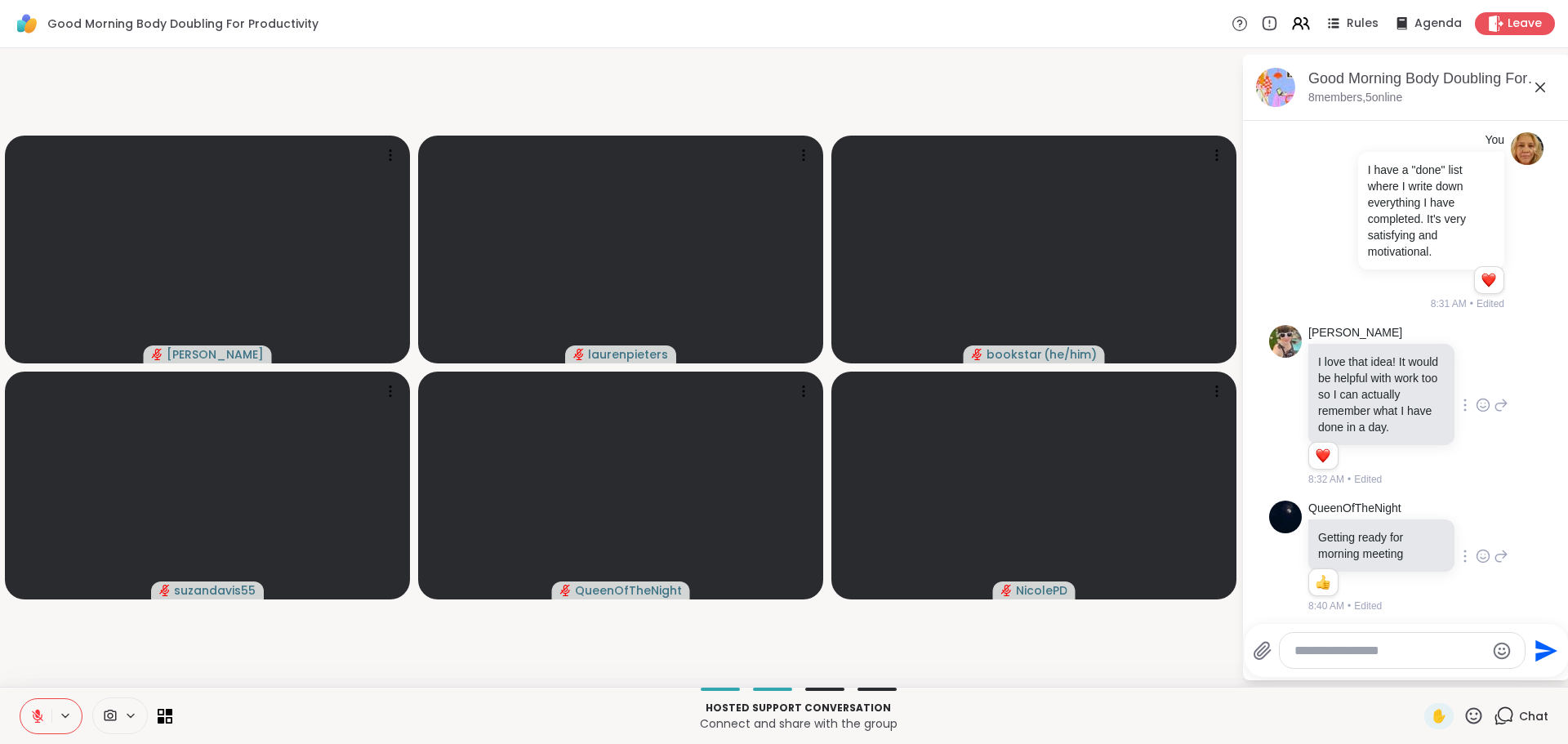
scroll to position [1811, 0]
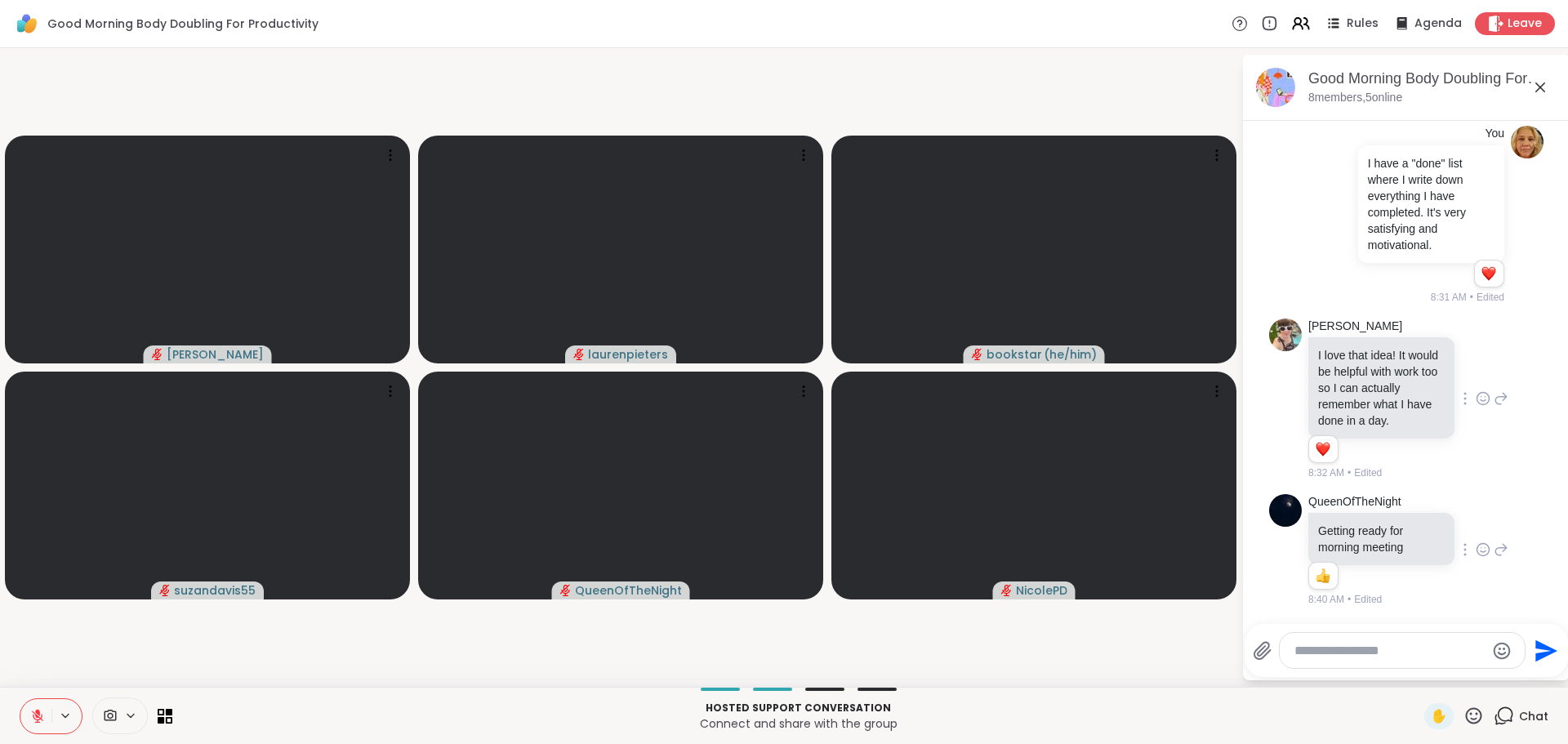
click at [1321, 654] on textarea "Type your message" at bounding box center [1389, 650] width 190 height 16
type textarea "*"
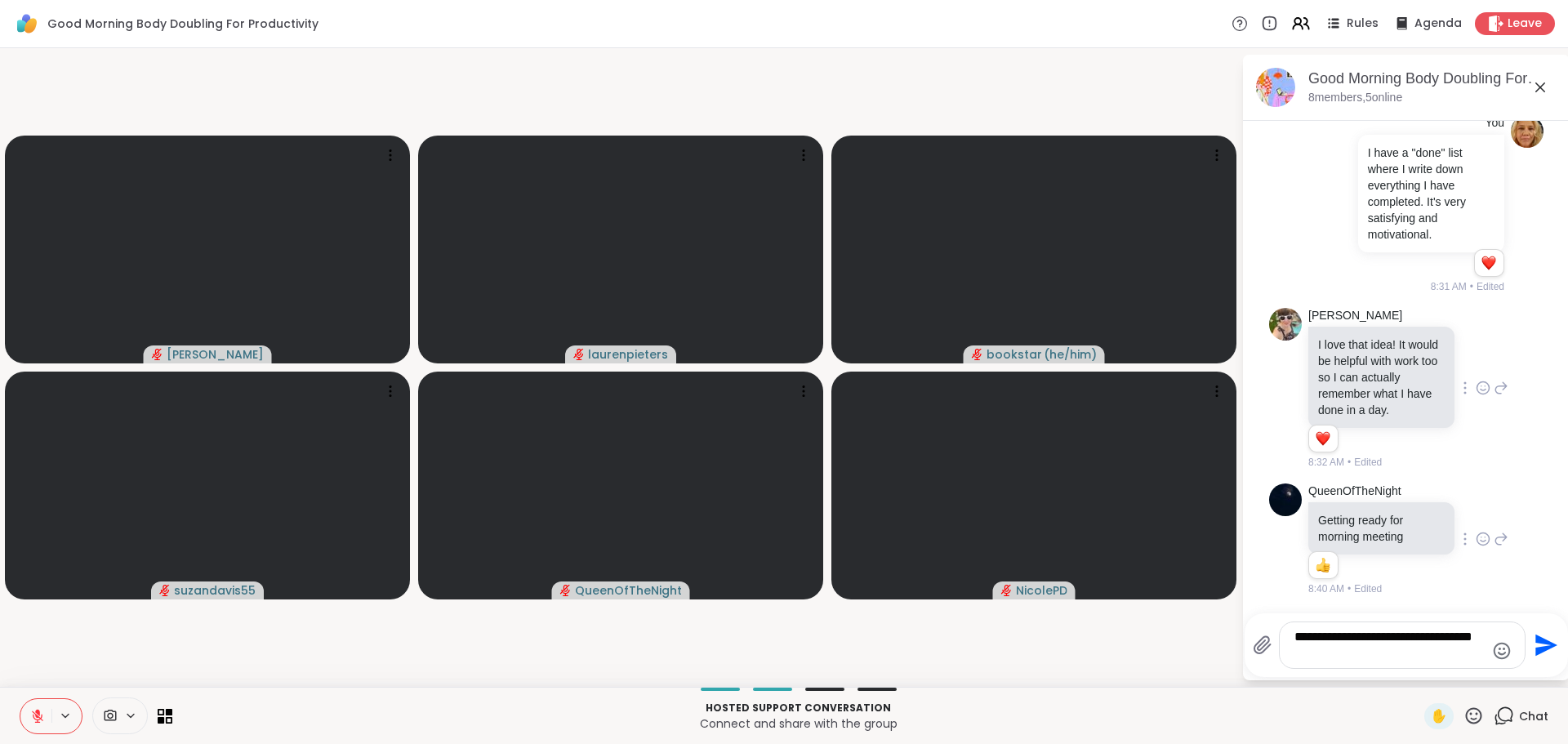
type textarea "**********"
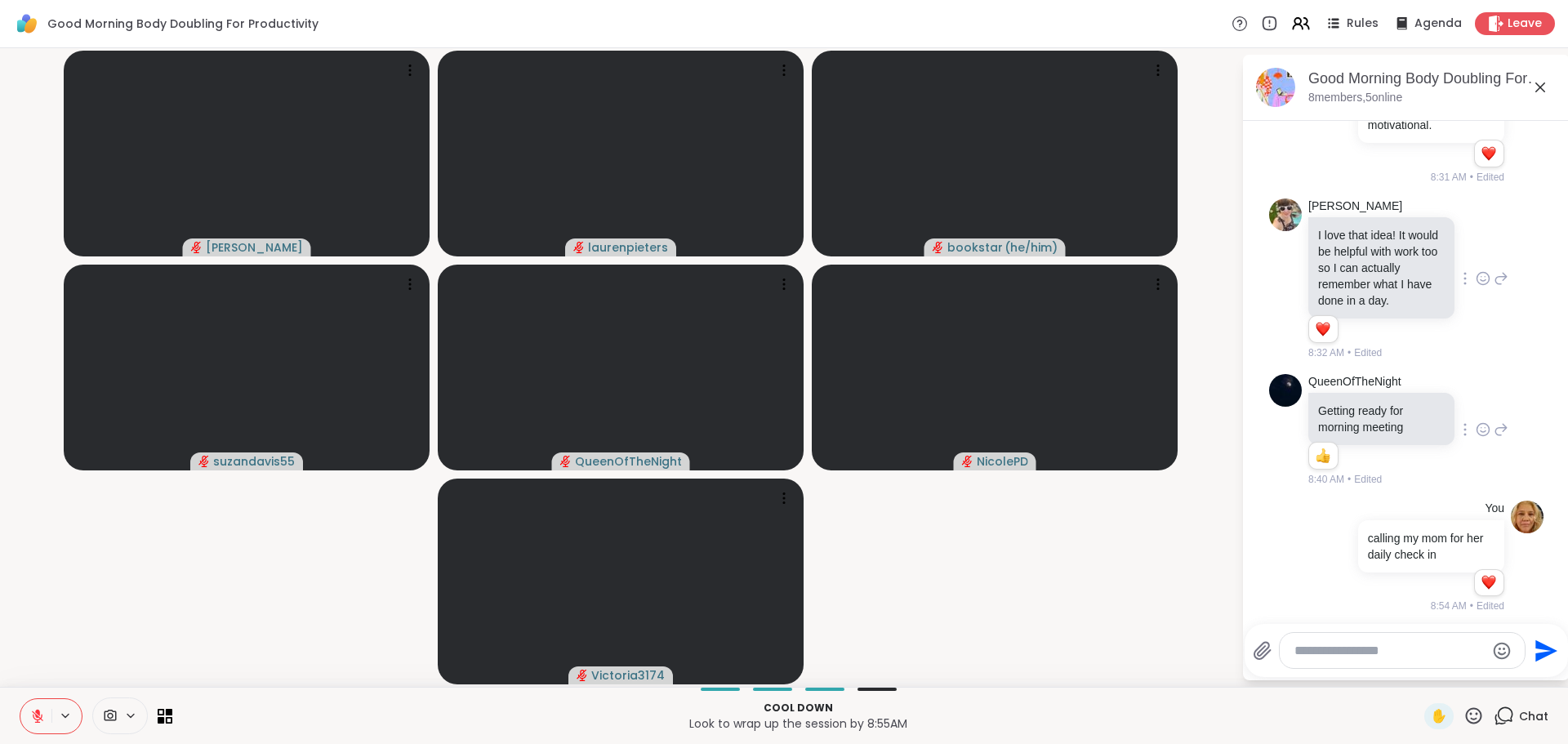
scroll to position [1937, 0]
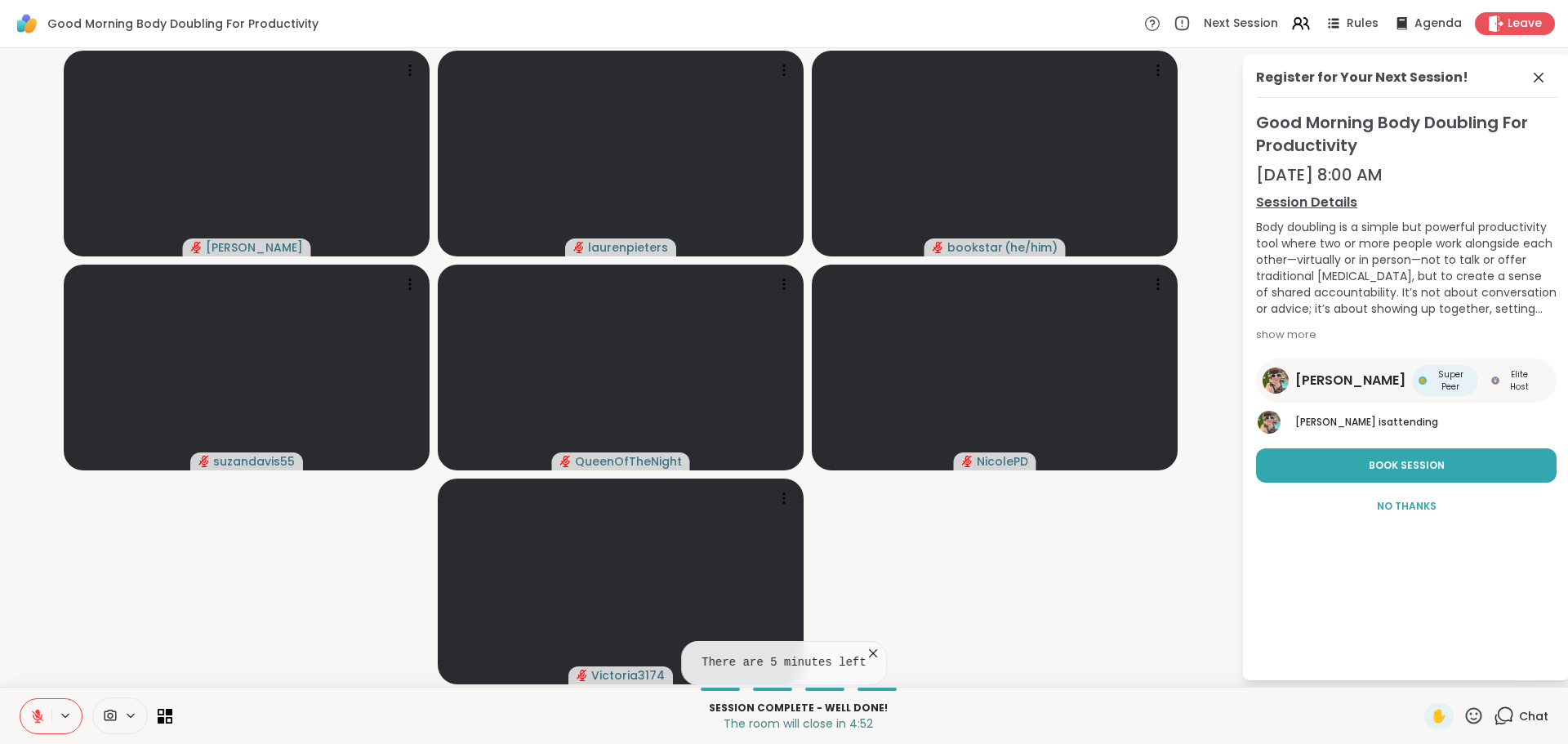
click at [1529, 79] on icon at bounding box center [1538, 77] width 19 height 19
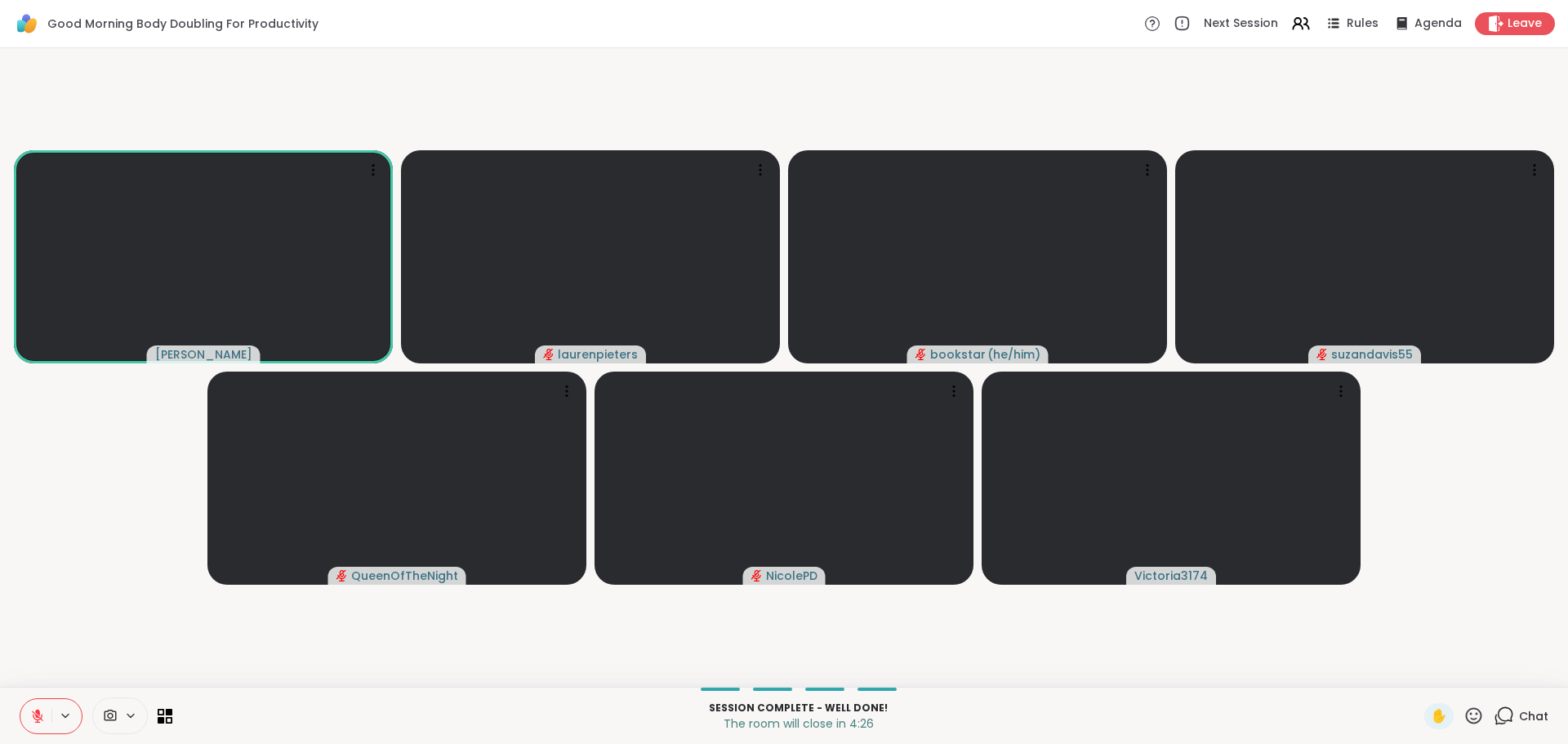
click at [1497, 720] on icon at bounding box center [1505, 715] width 15 height 14
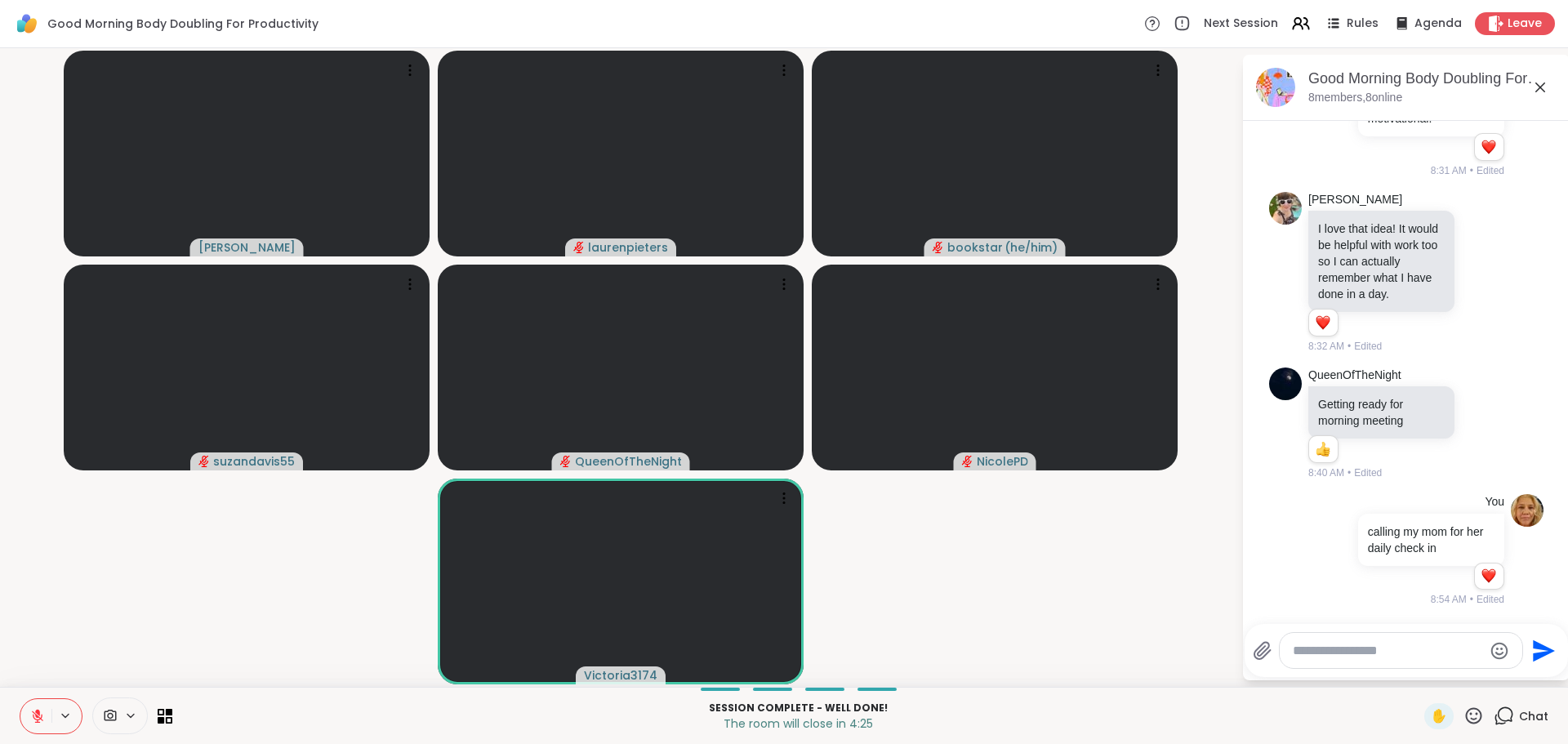
click at [1379, 653] on textarea "Type your message" at bounding box center [1388, 650] width 190 height 16
click at [1124, 596] on video-player-container "[PERSON_NAME] laurenpieters bookstar ( he/him ) suzandavis55 QueenOfTheNight Ni…" at bounding box center [621, 367] width 1222 height 626
click at [1357, 647] on textarea "Type your message" at bounding box center [1388, 650] width 190 height 16
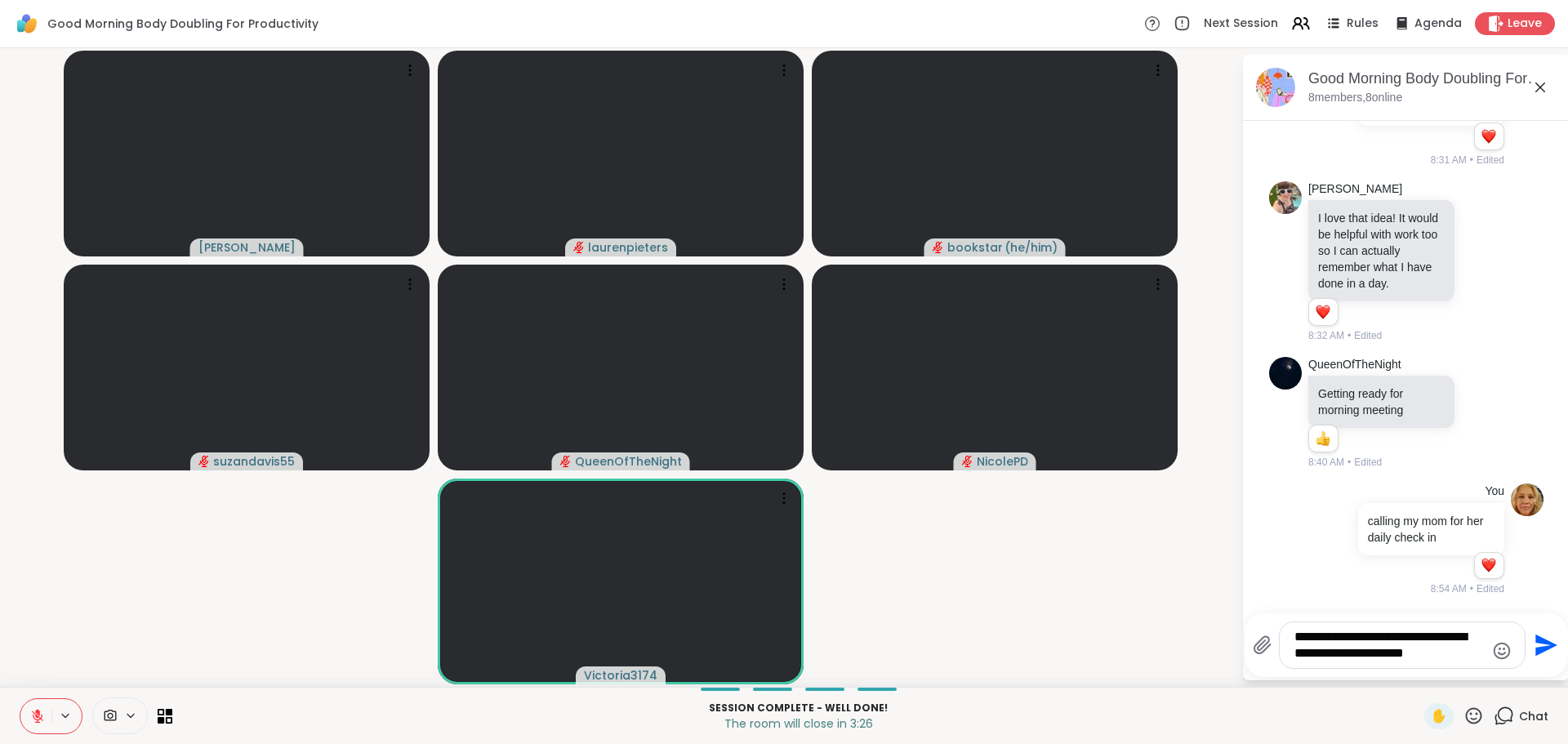
type textarea "**********"
click at [1539, 643] on icon "Send" at bounding box center [1546, 645] width 22 height 22
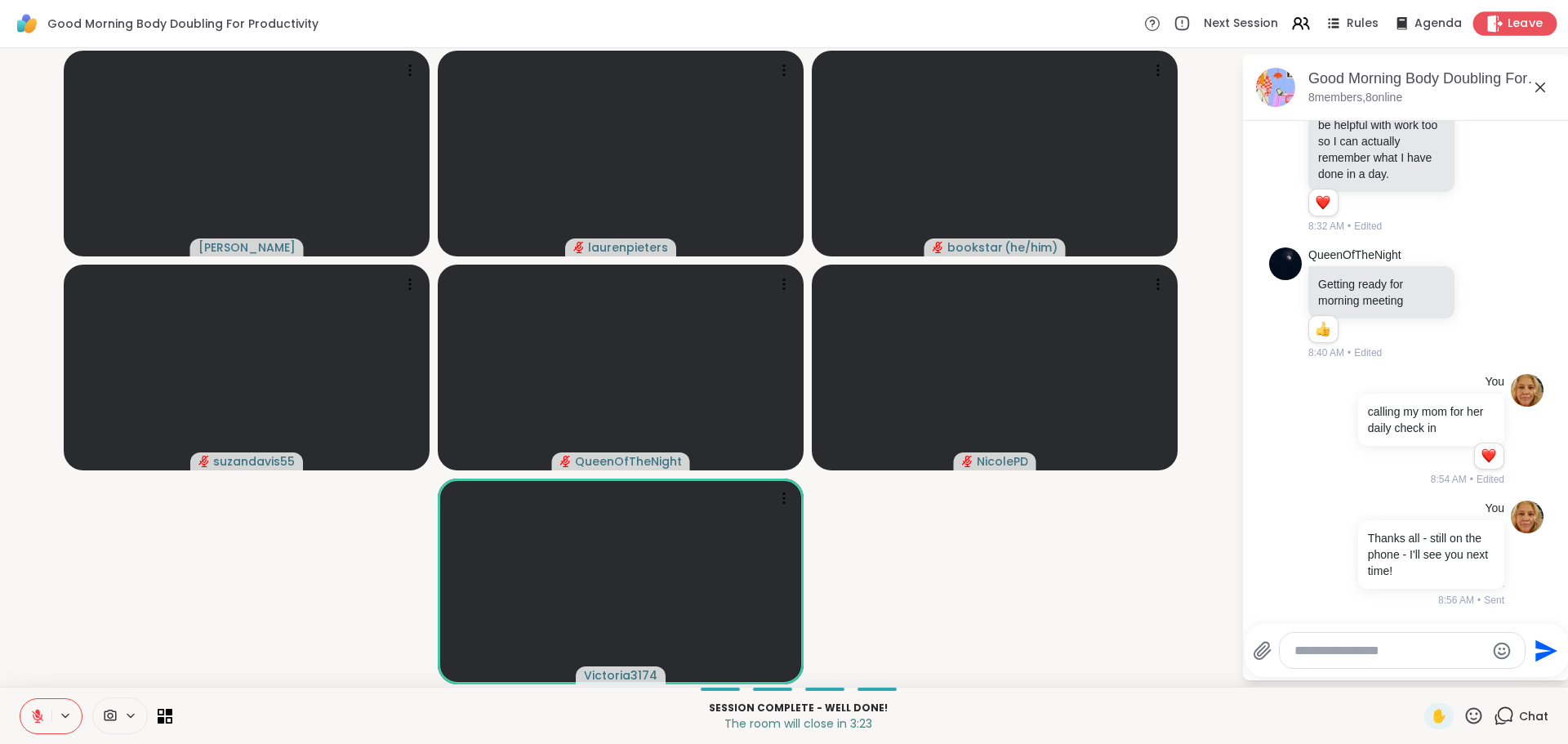
click at [1523, 22] on span "Leave" at bounding box center [1525, 24] width 36 height 17
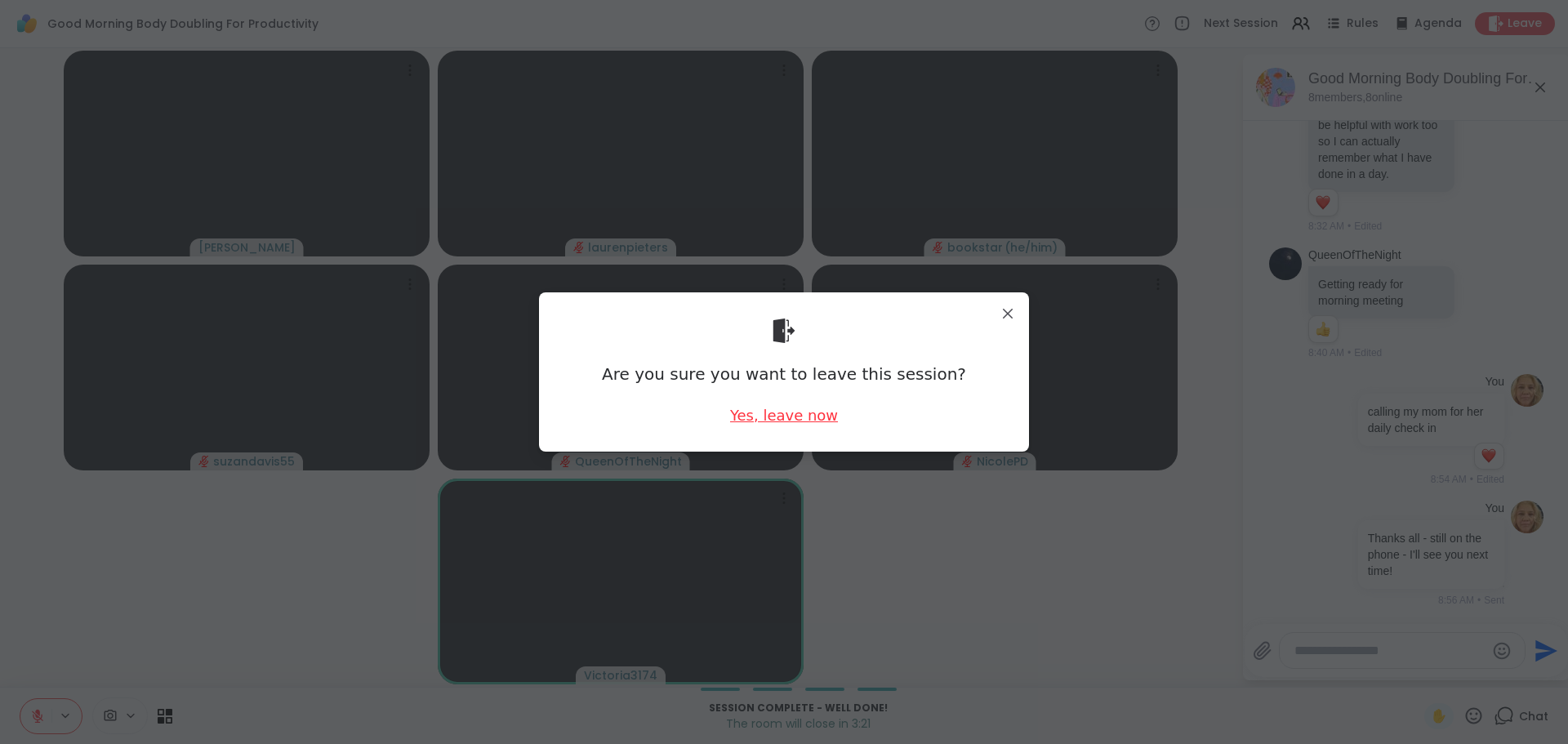
click at [792, 419] on div "Yes, leave now" at bounding box center [784, 415] width 108 height 20
